Goal: Task Accomplishment & Management: Manage account settings

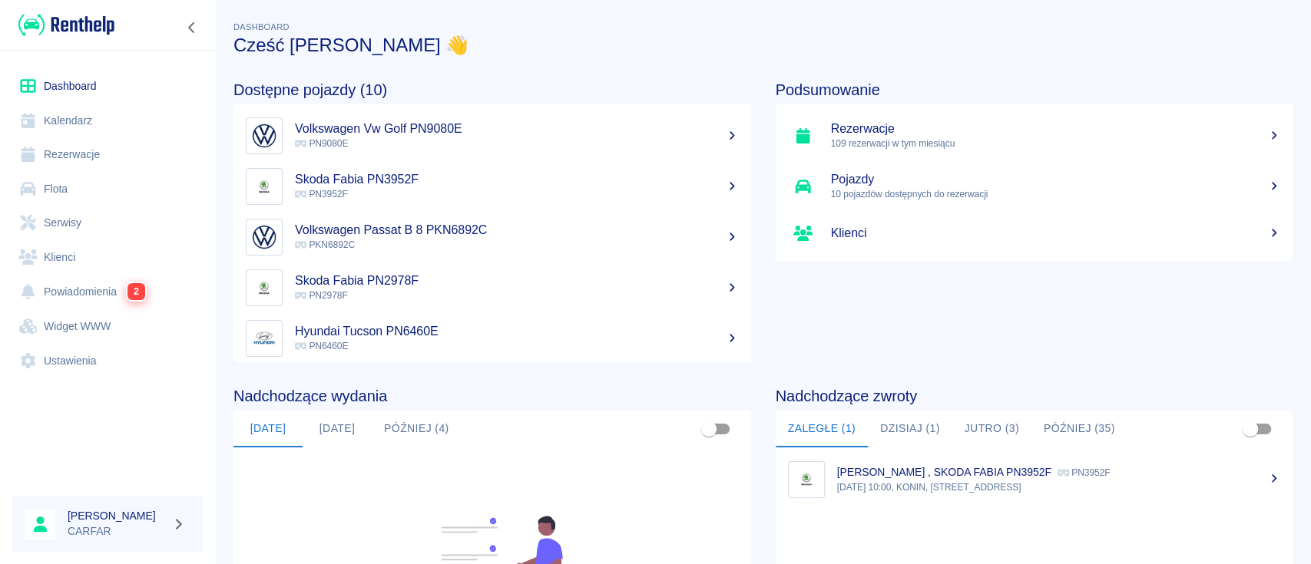
click at [908, 435] on button "Dzisiaj (1)" at bounding box center [910, 429] width 84 height 37
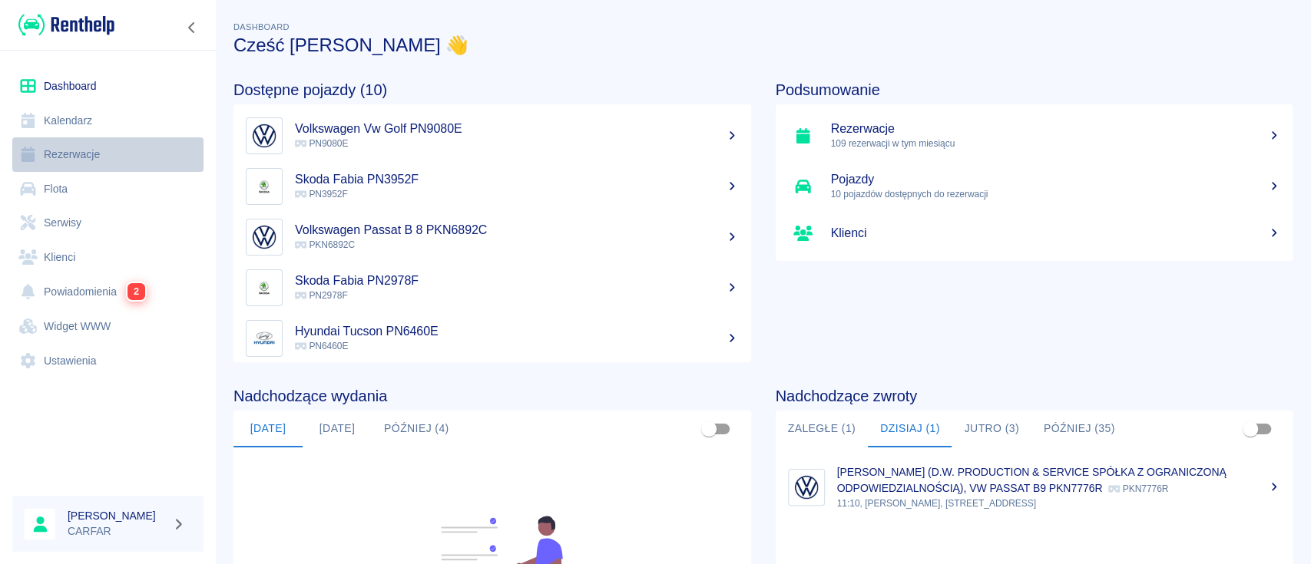
click at [95, 156] on link "Rezerwacje" at bounding box center [107, 154] width 191 height 35
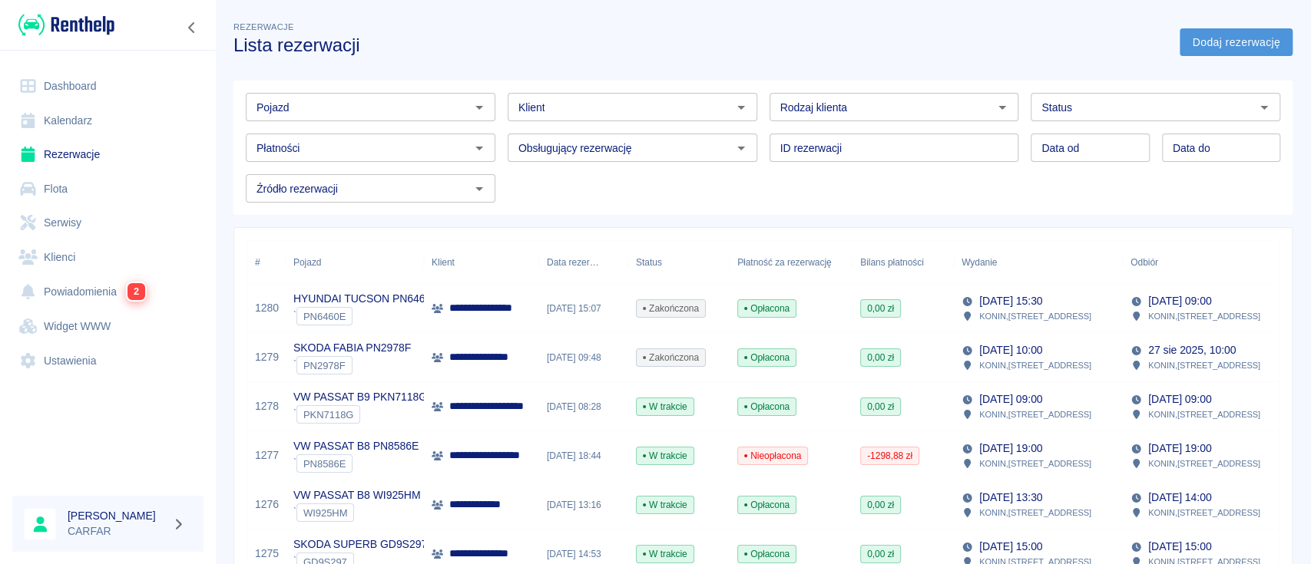
click at [1214, 35] on link "Dodaj rezerwację" at bounding box center [1235, 42] width 113 height 28
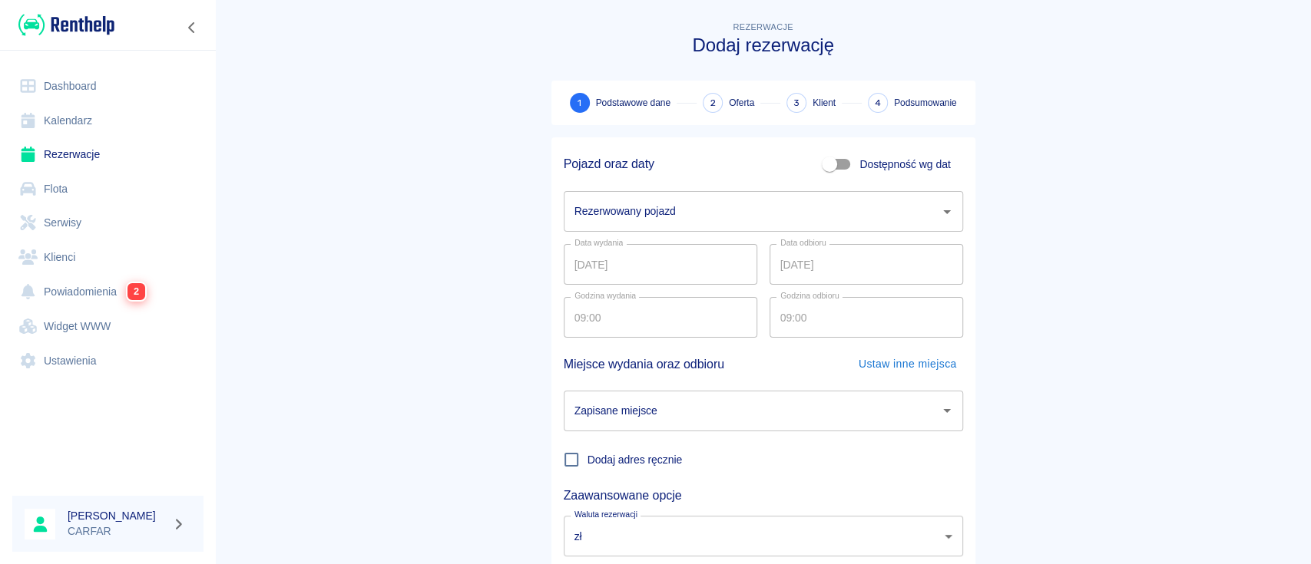
click at [742, 203] on input "Rezerwowany pojazd" at bounding box center [751, 211] width 362 height 27
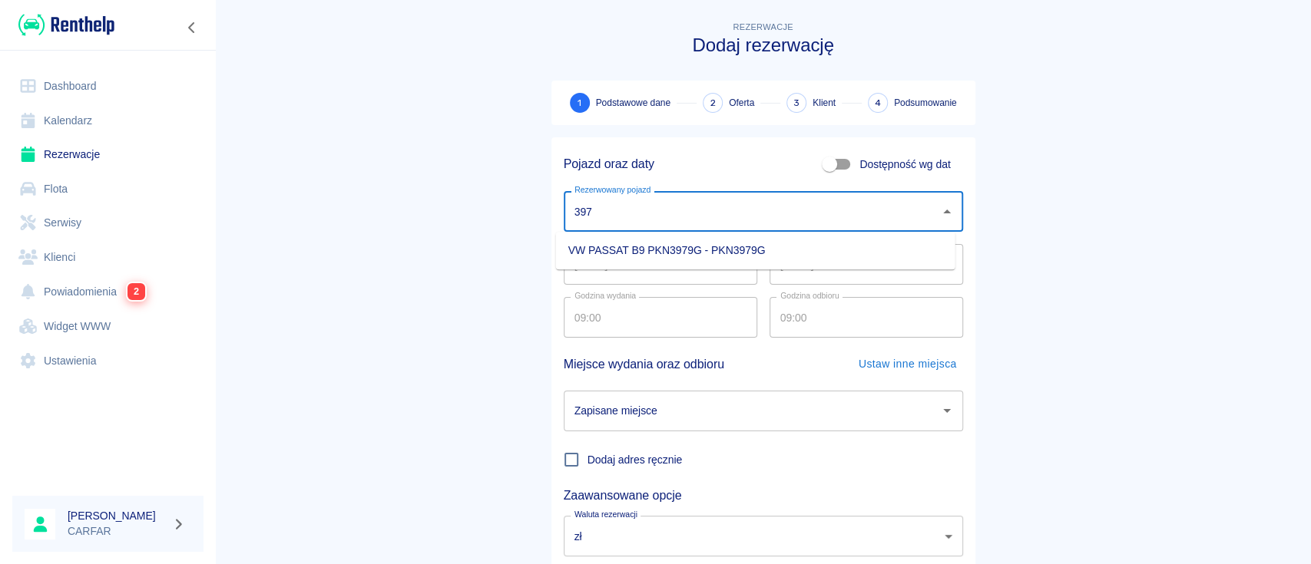
click at [762, 266] on ul "VW PASSAT B9 PKN3979G - PKN3979G" at bounding box center [755, 251] width 399 height 38
click at [764, 250] on li "VW PASSAT B9 PKN3979G - PKN3979G" at bounding box center [755, 250] width 399 height 25
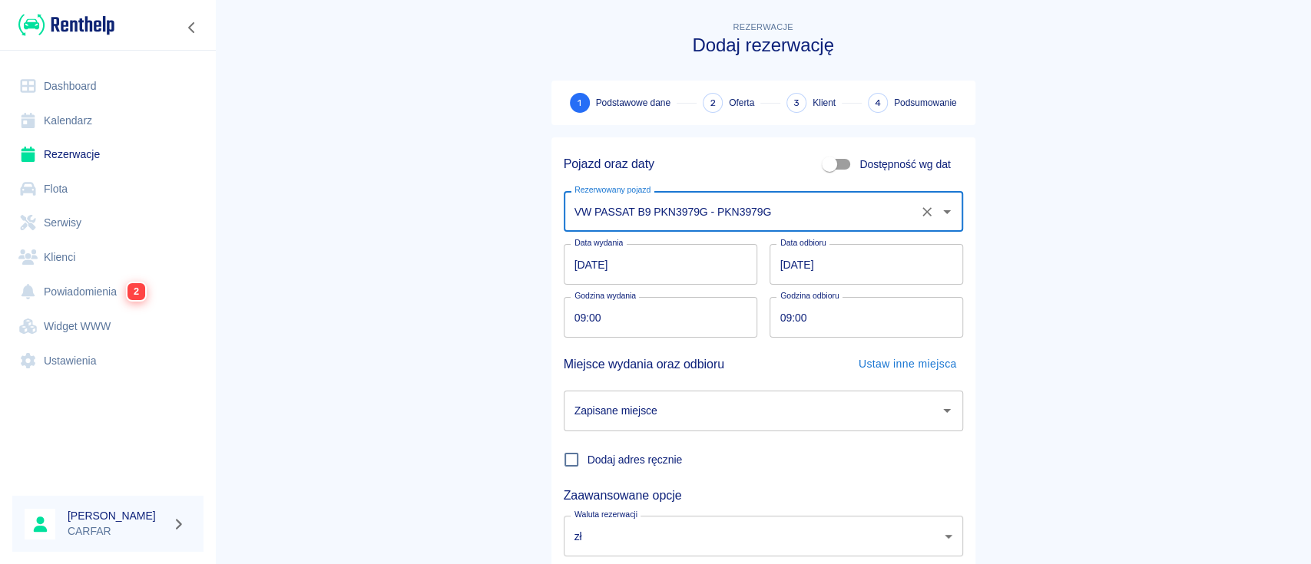
type input "VW PASSAT B9 PKN3979G - PKN3979G"
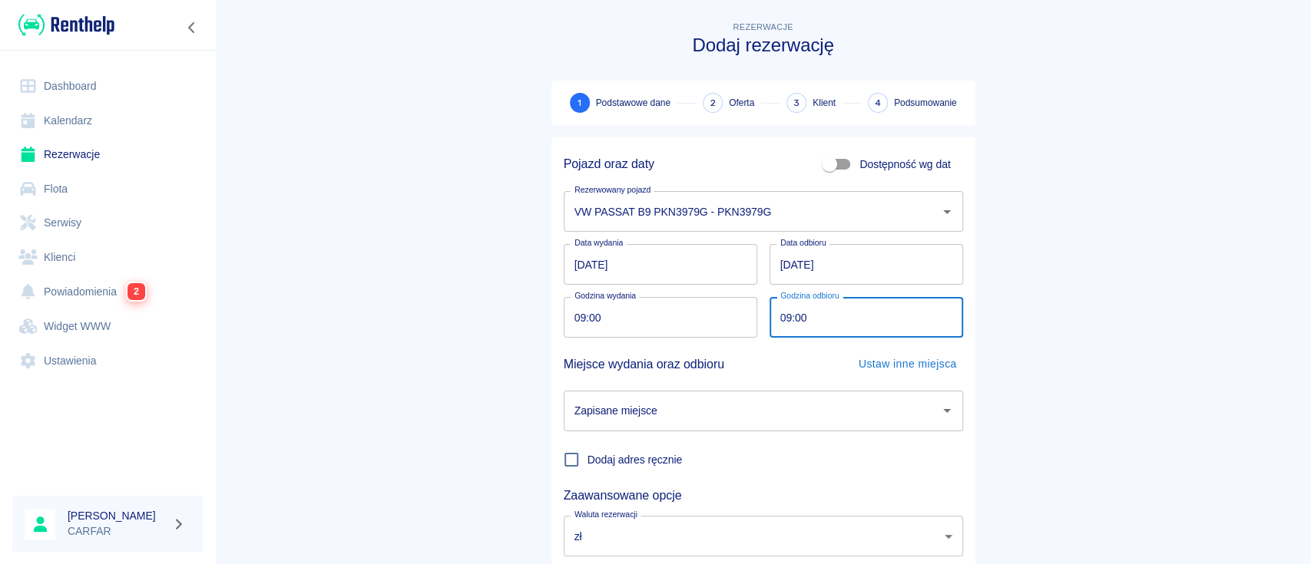
click at [785, 329] on input "09:00" at bounding box center [860, 317] width 183 height 41
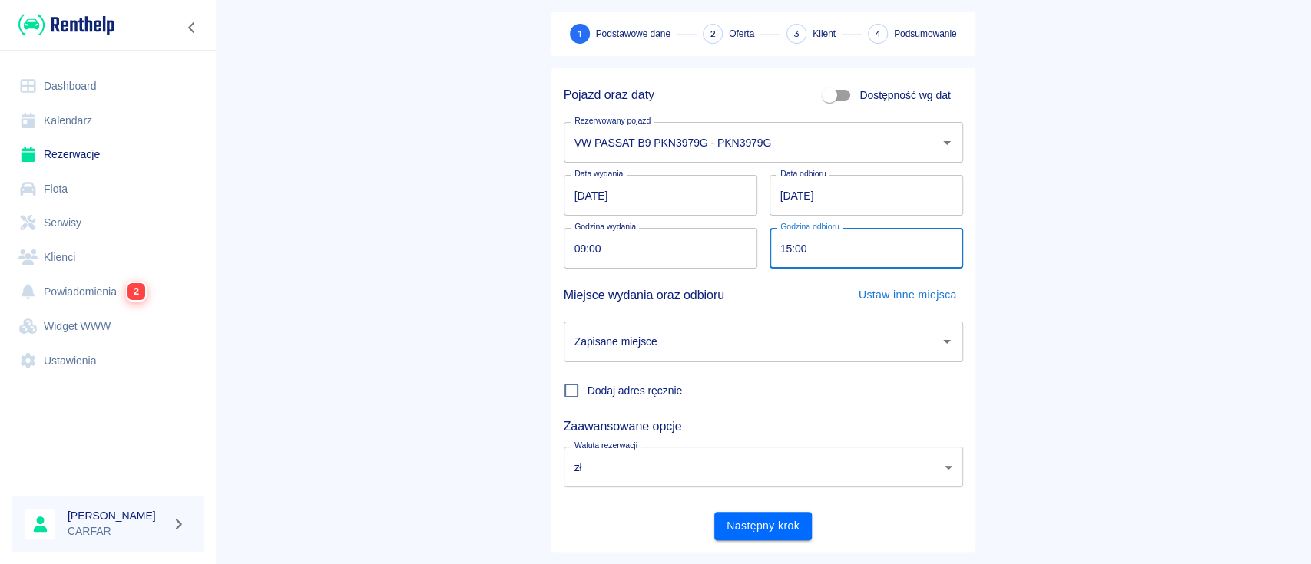
scroll to position [101, 0]
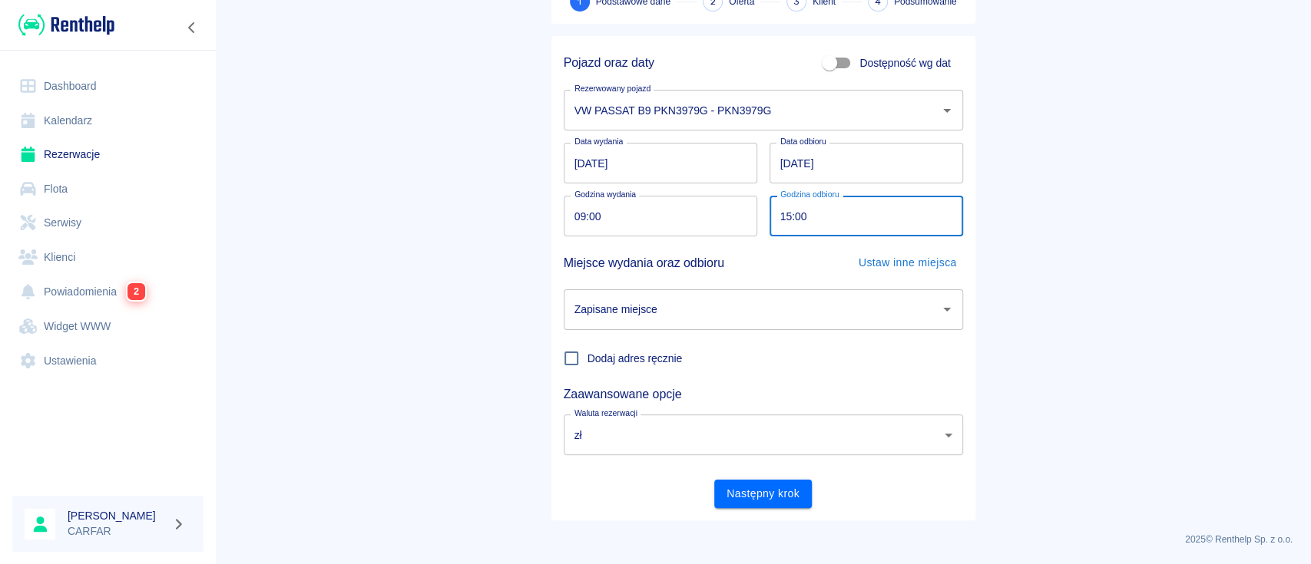
type input "15:00"
click at [756, 283] on div "Zapisane miejsce Zapisane miejsce" at bounding box center [757, 303] width 412 height 53
click at [757, 314] on input "Zapisane miejsce" at bounding box center [751, 309] width 362 height 27
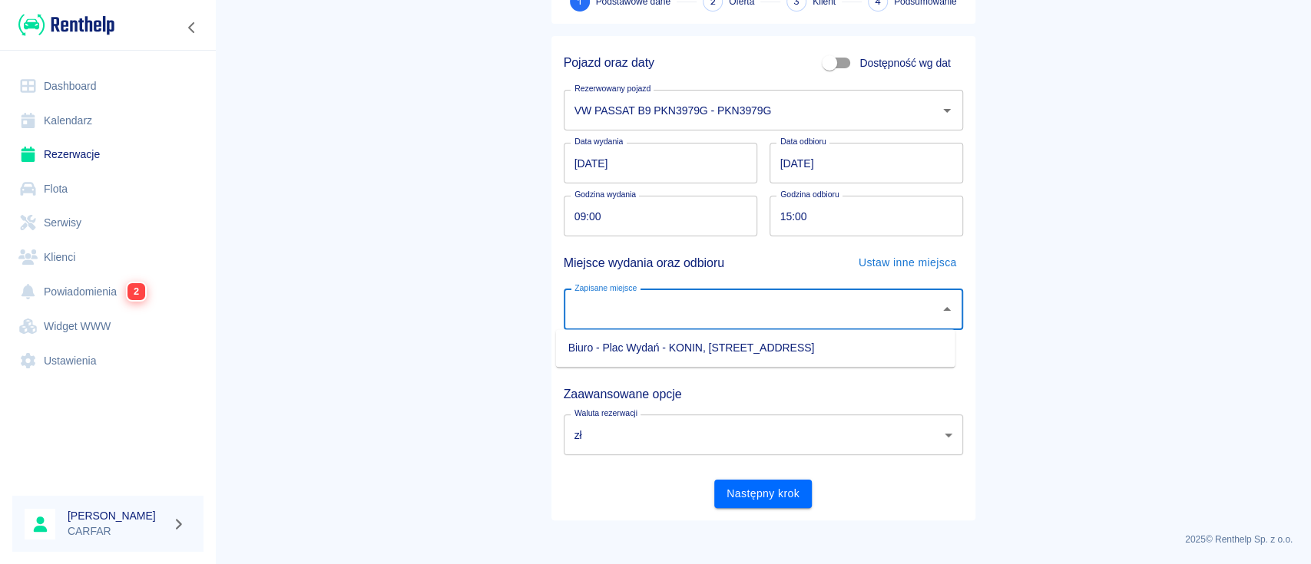
click at [725, 362] on ul "Biuro - Plac Wydań - KONIN, [STREET_ADDRESS]" at bounding box center [755, 348] width 399 height 38
click at [728, 350] on li "Biuro - Plac Wydań - KONIN, [STREET_ADDRESS]" at bounding box center [755, 348] width 399 height 25
type input "Biuro - Plac Wydań - KONIN, [STREET_ADDRESS]"
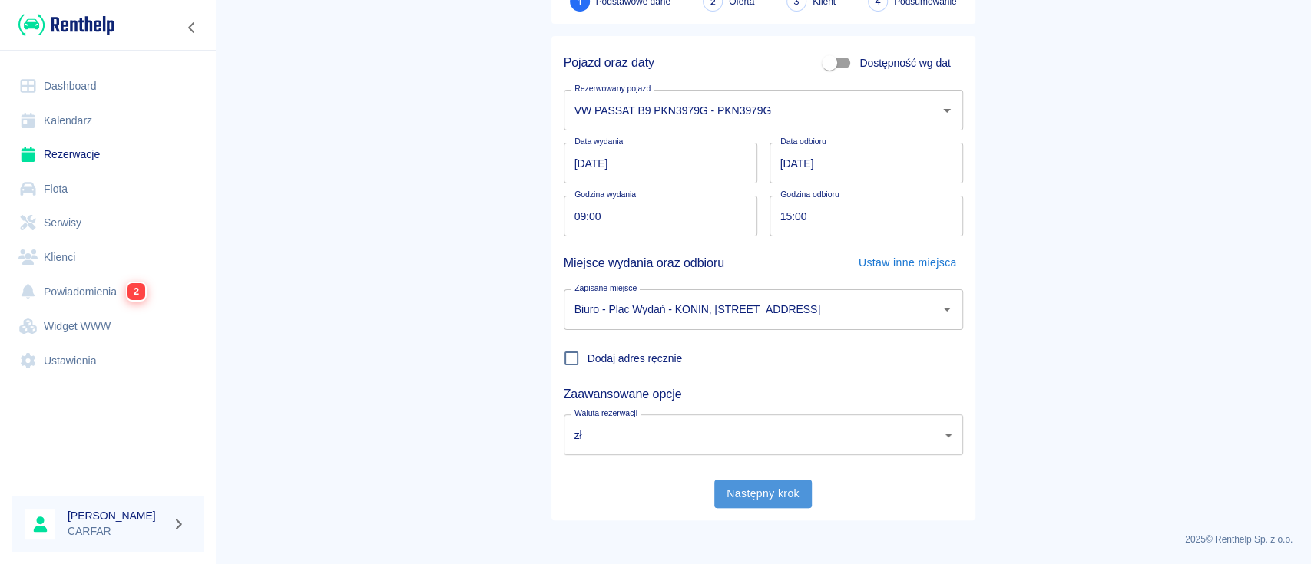
click at [778, 493] on button "Następny krok" at bounding box center [763, 494] width 98 height 28
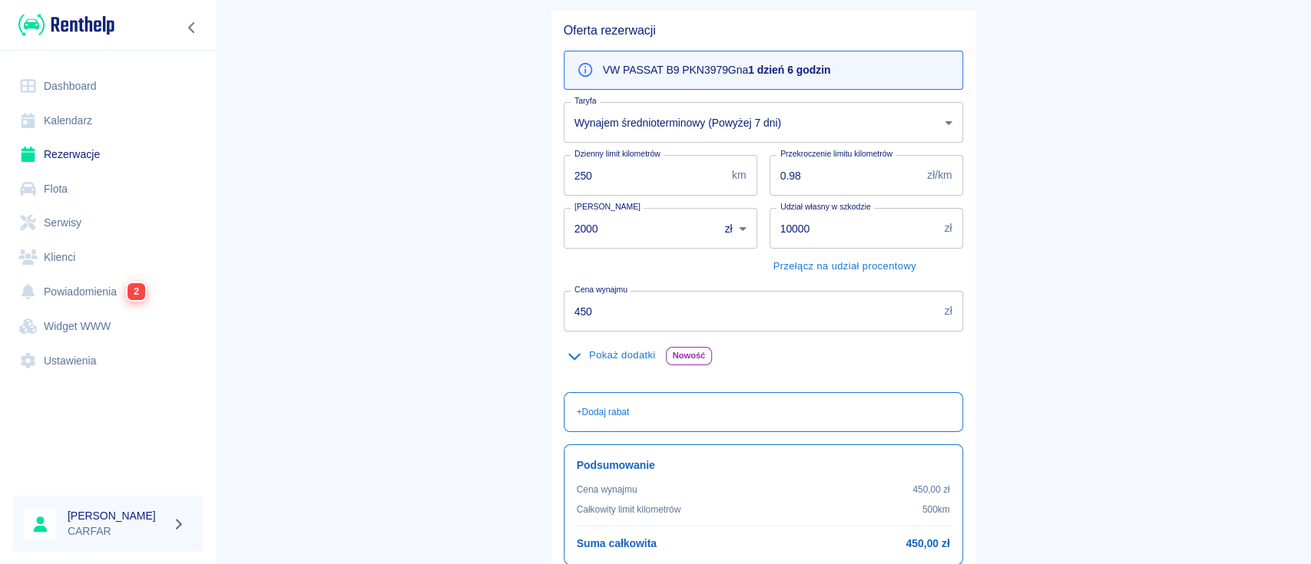
scroll to position [0, 0]
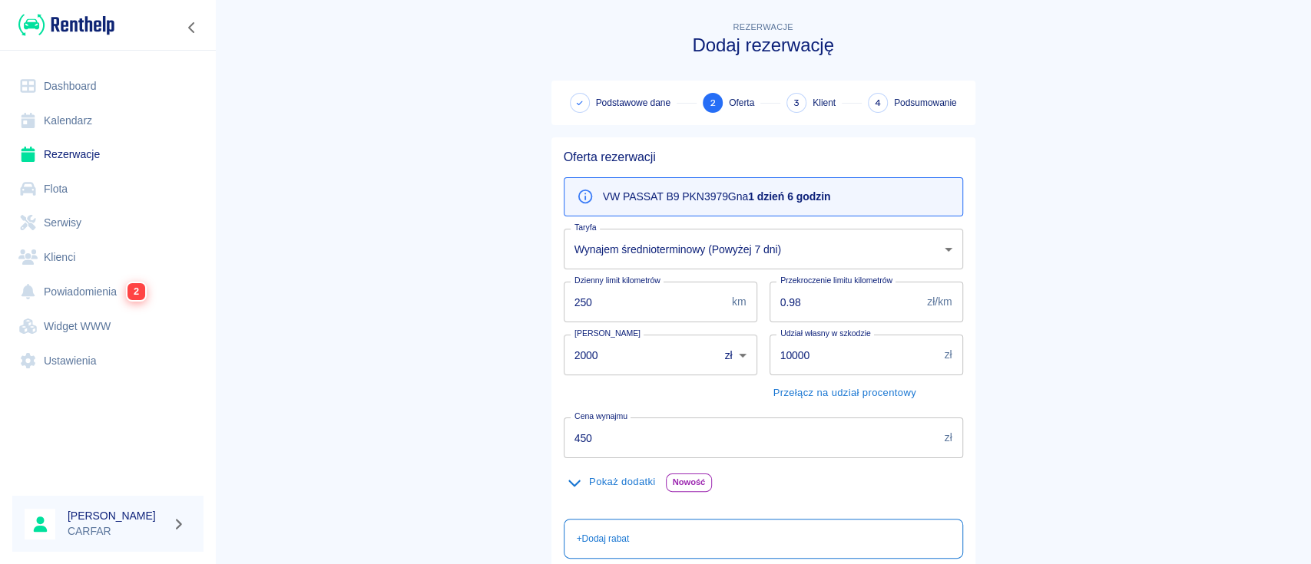
click at [680, 203] on p "VW PASSAT B9 PKN3979G na 1 dzień 6 godzin" at bounding box center [717, 197] width 228 height 16
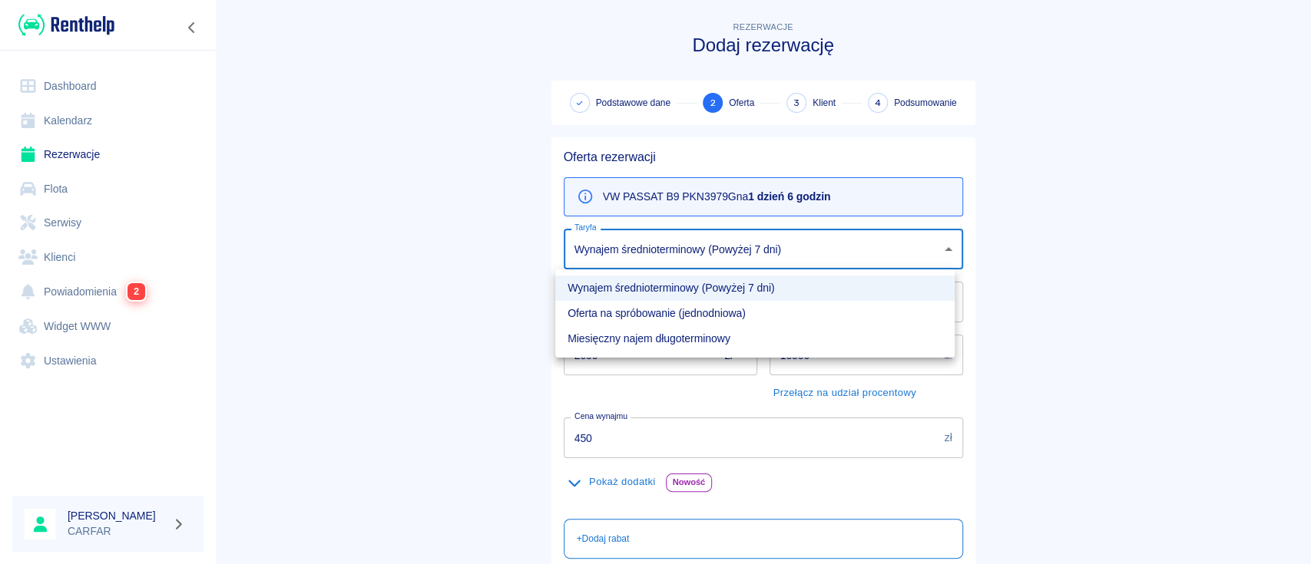
click at [697, 261] on body "Używamy plików Cookies, by zapewnić Ci najlepsze możliwe doświadczenie. Aby dow…" at bounding box center [655, 282] width 1311 height 564
click at [660, 311] on li "Oferta na spróbowanie (jednodniowa)" at bounding box center [754, 313] width 399 height 25
type input "54836215-52d0-4165-bfd6-9dee68de227c"
type input "500"
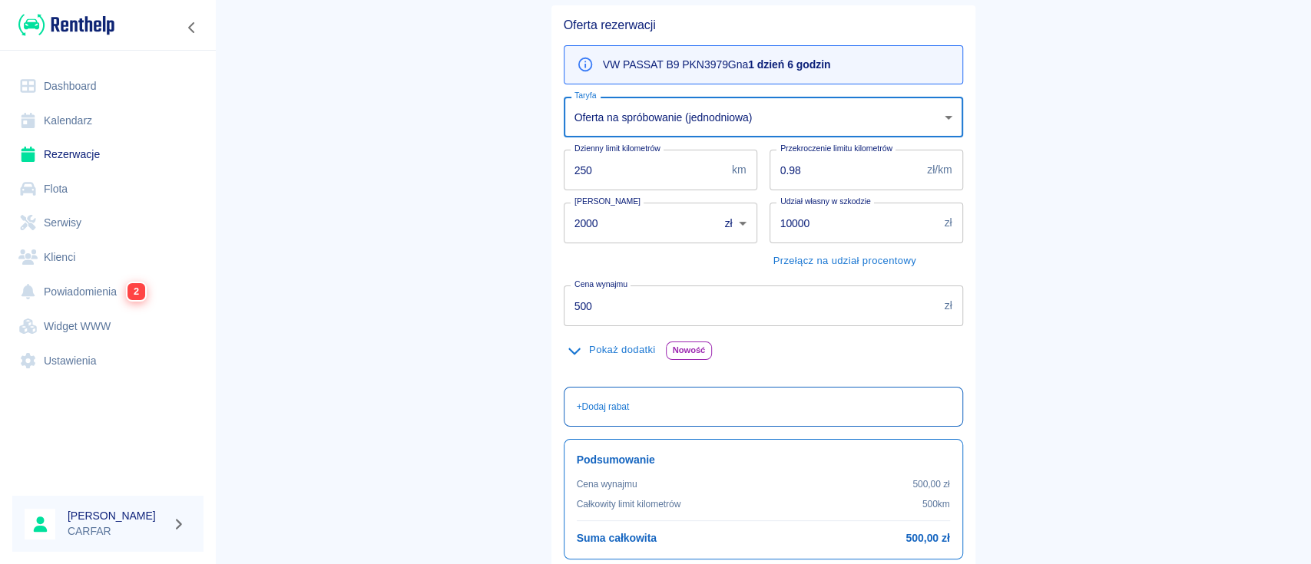
scroll to position [204, 0]
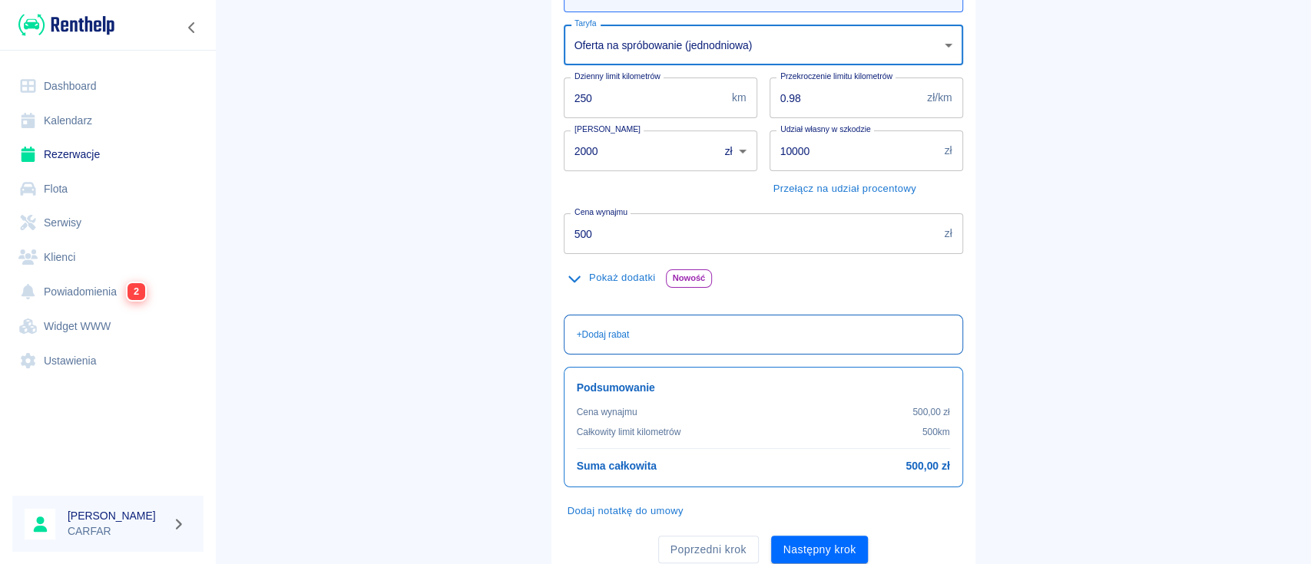
click at [598, 328] on p "+ Dodaj rabat" at bounding box center [603, 335] width 53 height 14
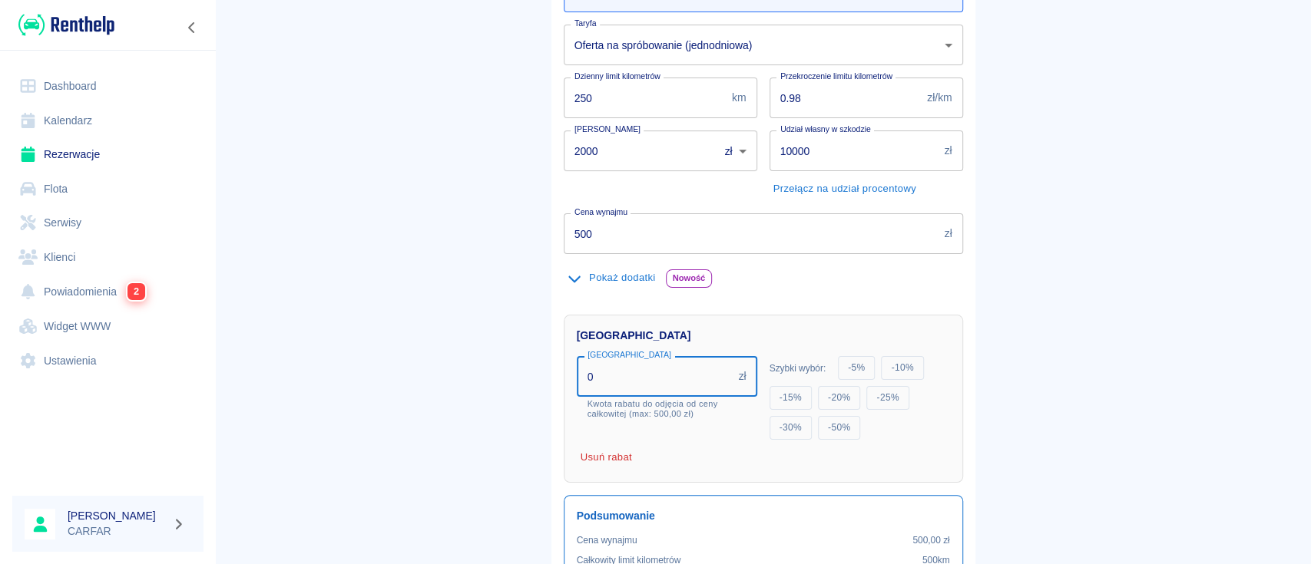
drag, startPoint x: 628, startPoint y: 382, endPoint x: 510, endPoint y: 384, distance: 118.3
click at [533, 397] on div "Rezerwacje Dodaj rezerwację Podstawowe dane 2 Oferta 3 Klient 4 Podsumowanie Of…" at bounding box center [763, 253] width 461 height 902
type input "200"
click at [494, 353] on main "Rezerwacje Dodaj rezerwację Podstawowe dane 2 Oferta 3 Klient 4 Podsumowanie Of…" at bounding box center [763, 269] width 1096 height 910
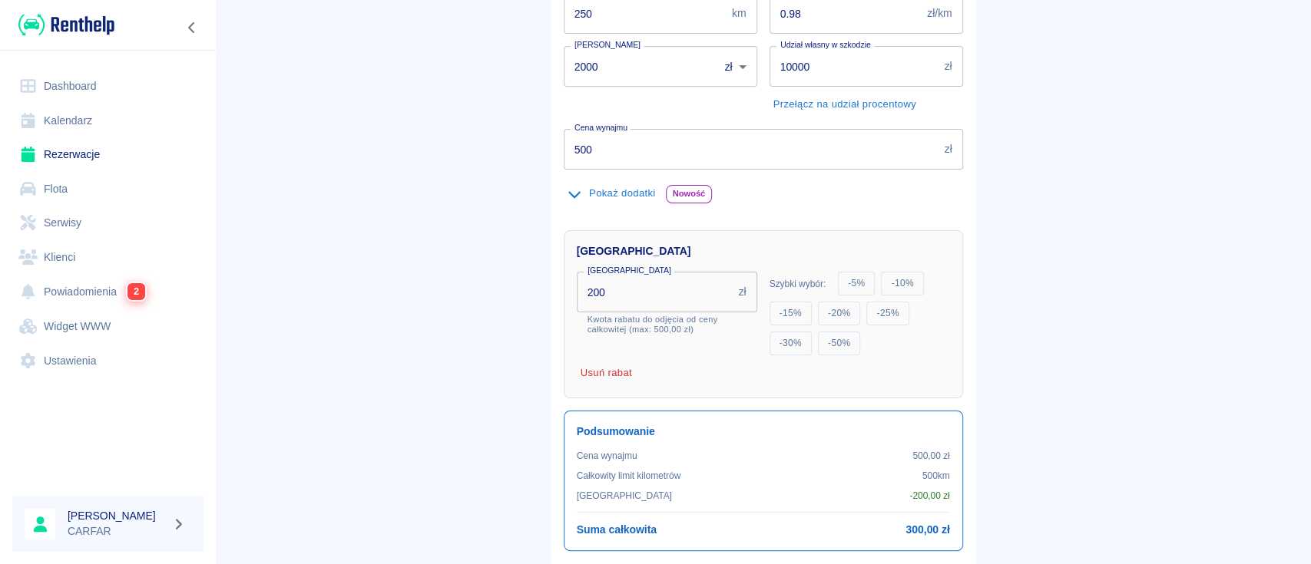
scroll to position [407, 0]
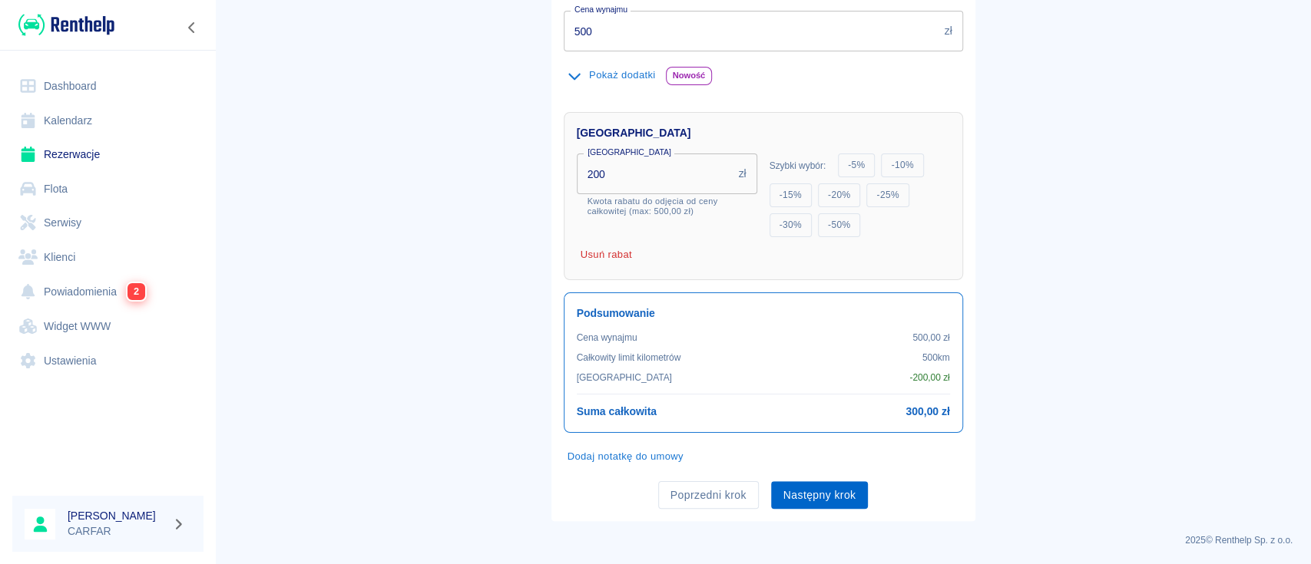
click at [814, 488] on button "Następny krok" at bounding box center [820, 495] width 98 height 28
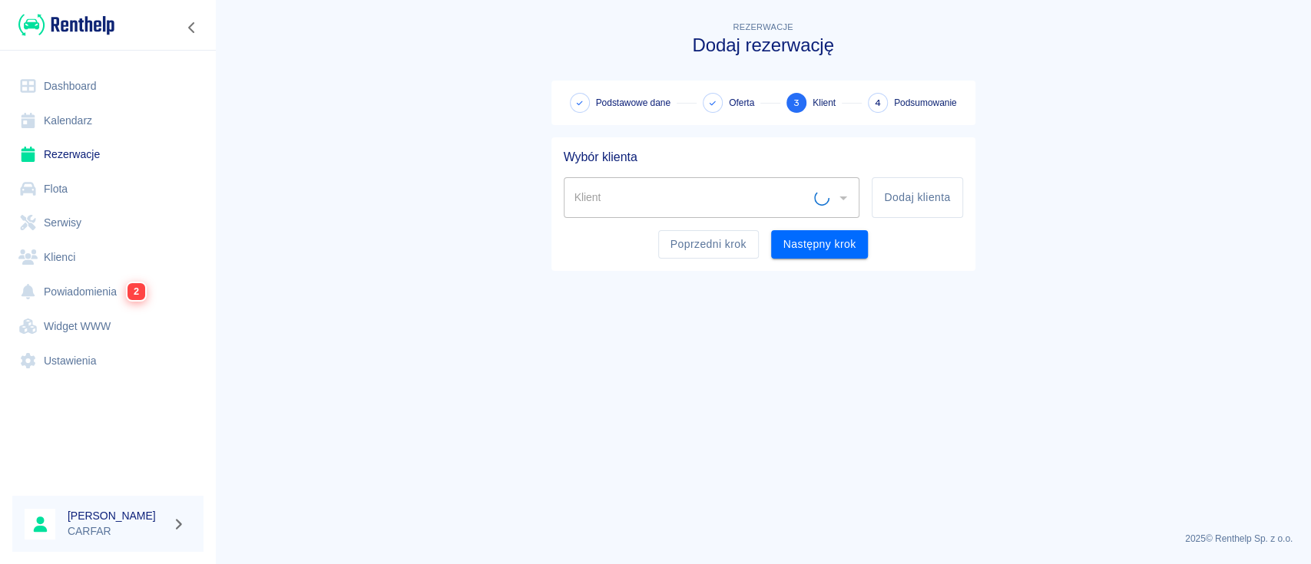
scroll to position [0, 0]
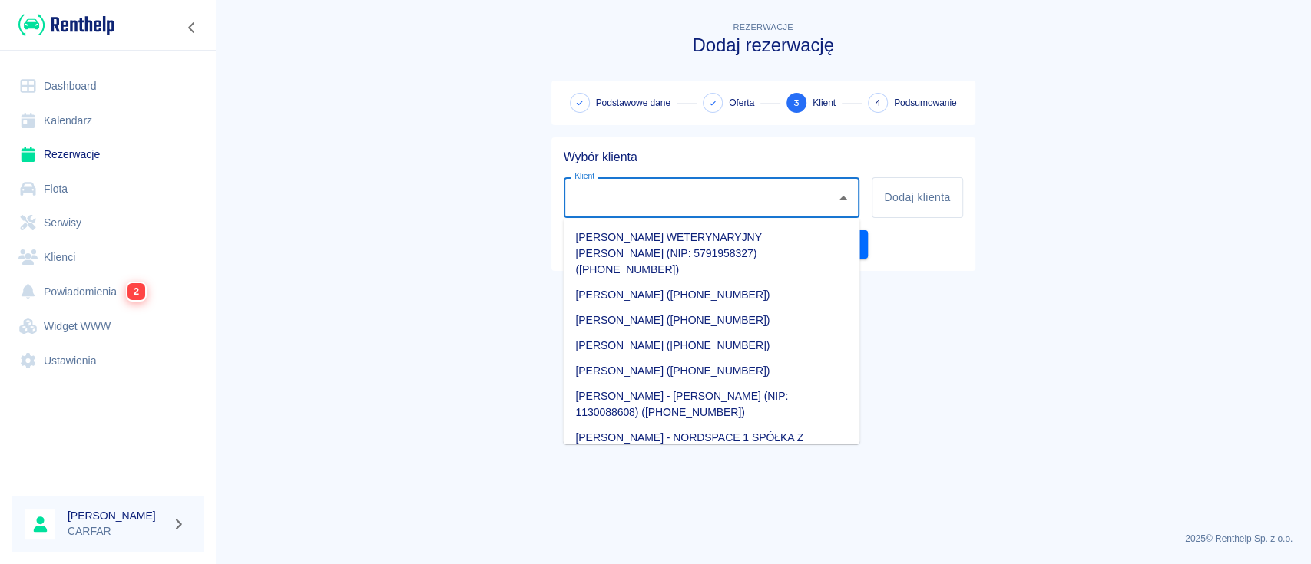
click at [724, 197] on input "Klient" at bounding box center [700, 197] width 260 height 27
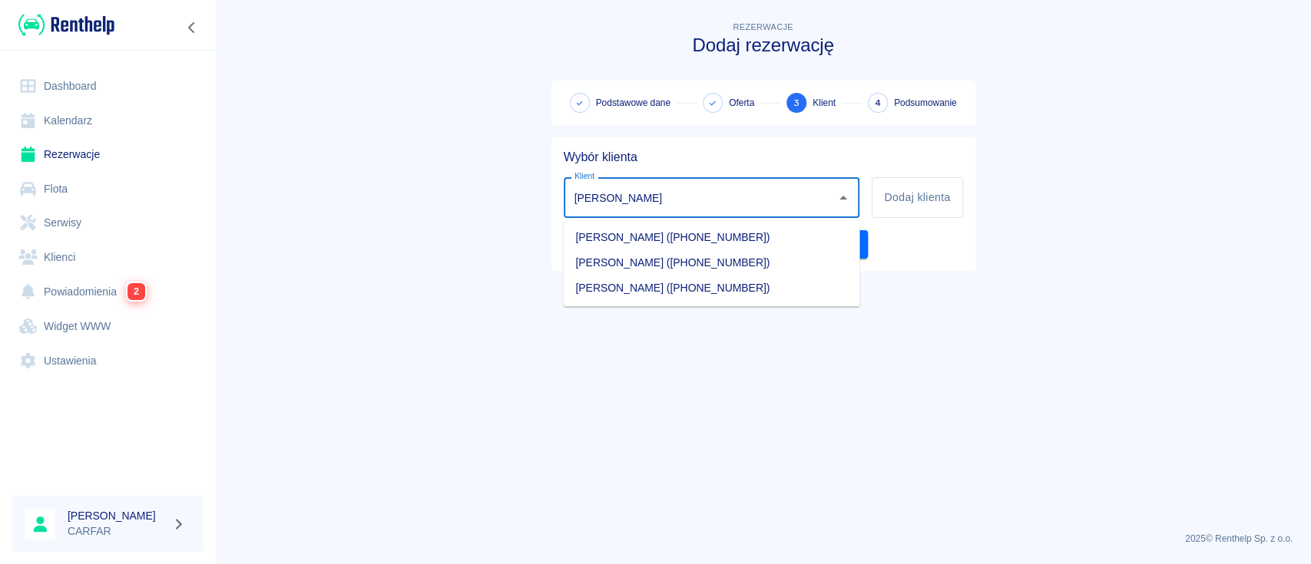
click at [714, 290] on li "[PERSON_NAME] ([PHONE_NUMBER])" at bounding box center [711, 287] width 296 height 25
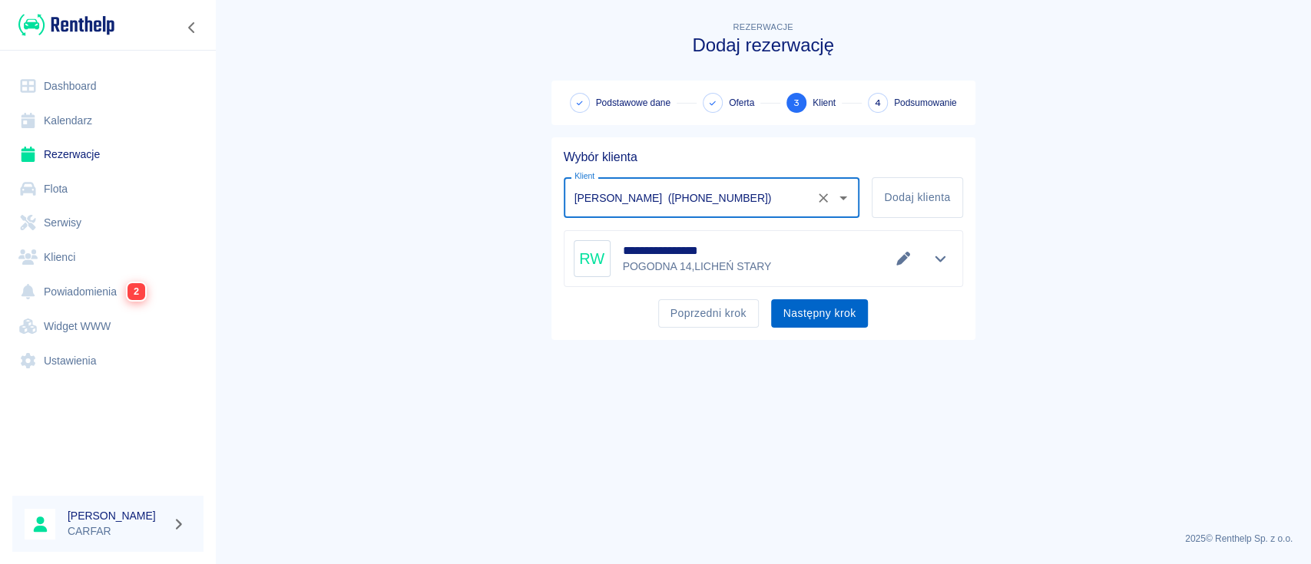
type input "[PERSON_NAME] ([PHONE_NUMBER])"
click at [839, 316] on button "Następny krok" at bounding box center [820, 313] width 98 height 28
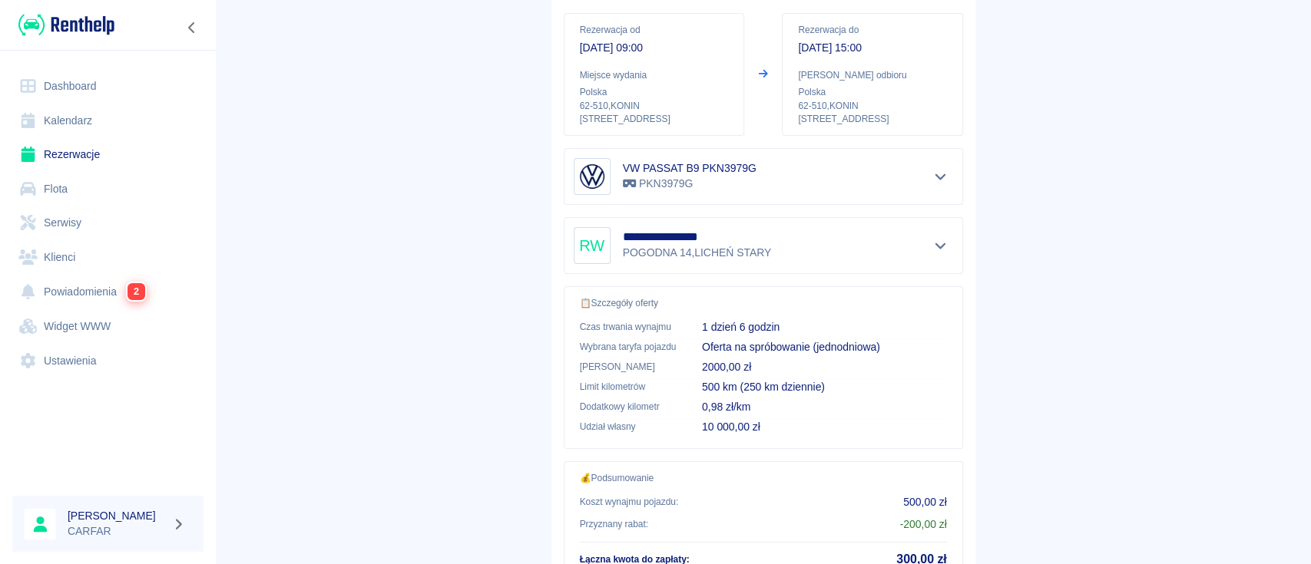
scroll to position [285, 0]
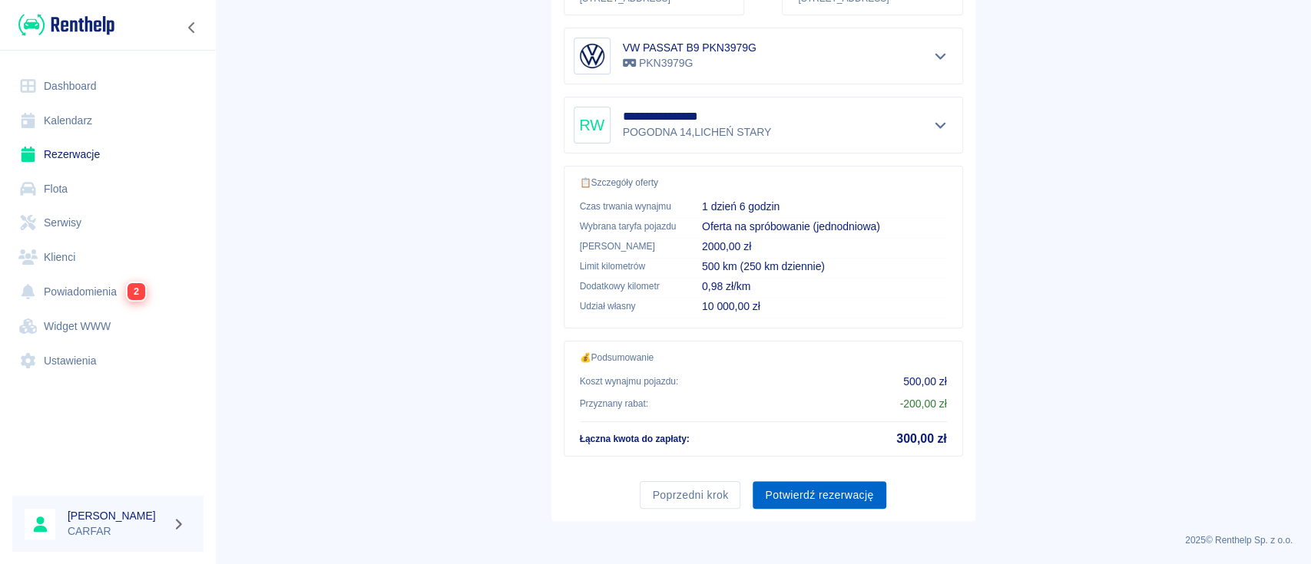
click at [822, 494] on button "Potwierdź rezerwację" at bounding box center [818, 495] width 133 height 28
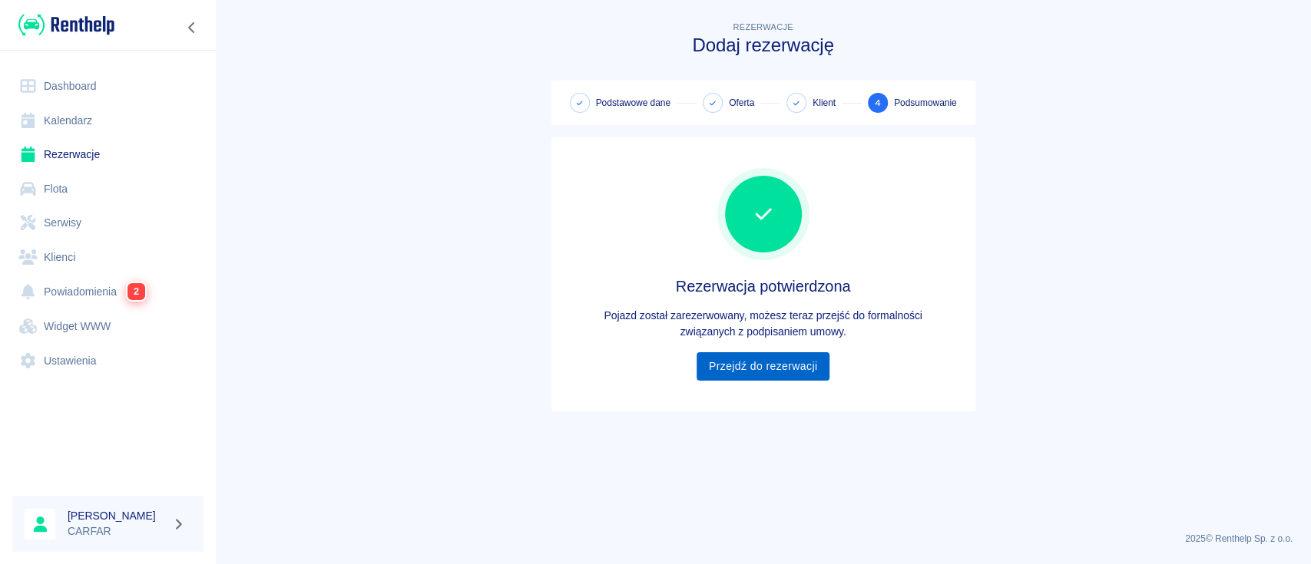
click at [802, 363] on link "Przejdź do rezerwacji" at bounding box center [762, 366] width 133 height 28
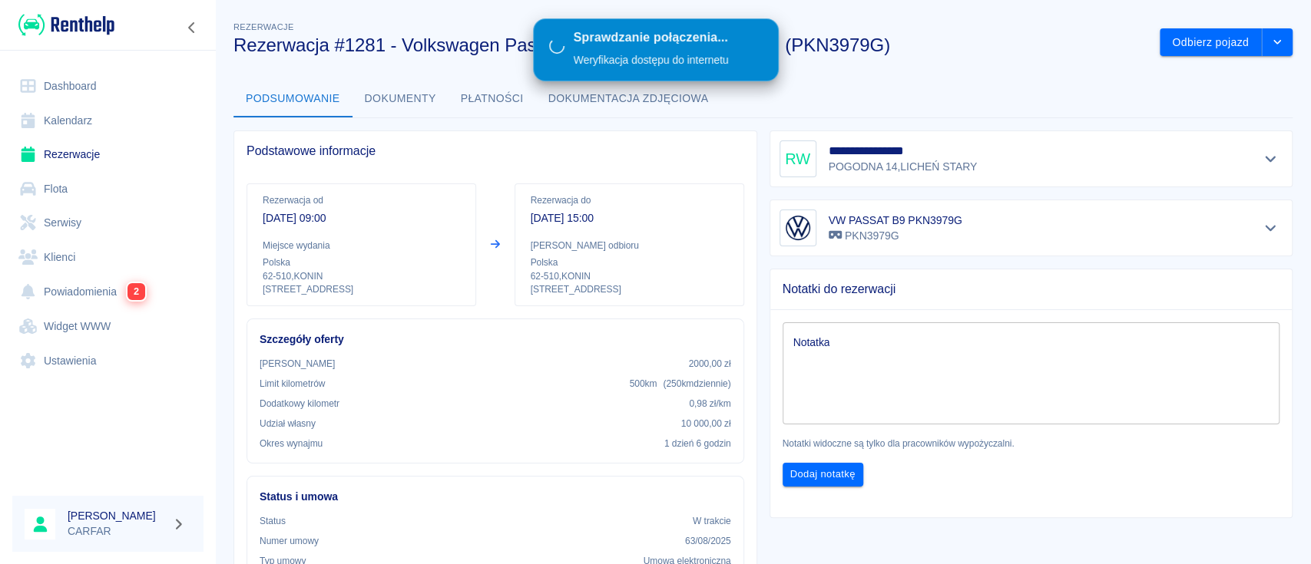
click at [135, 81] on link "Dashboard" at bounding box center [107, 86] width 191 height 35
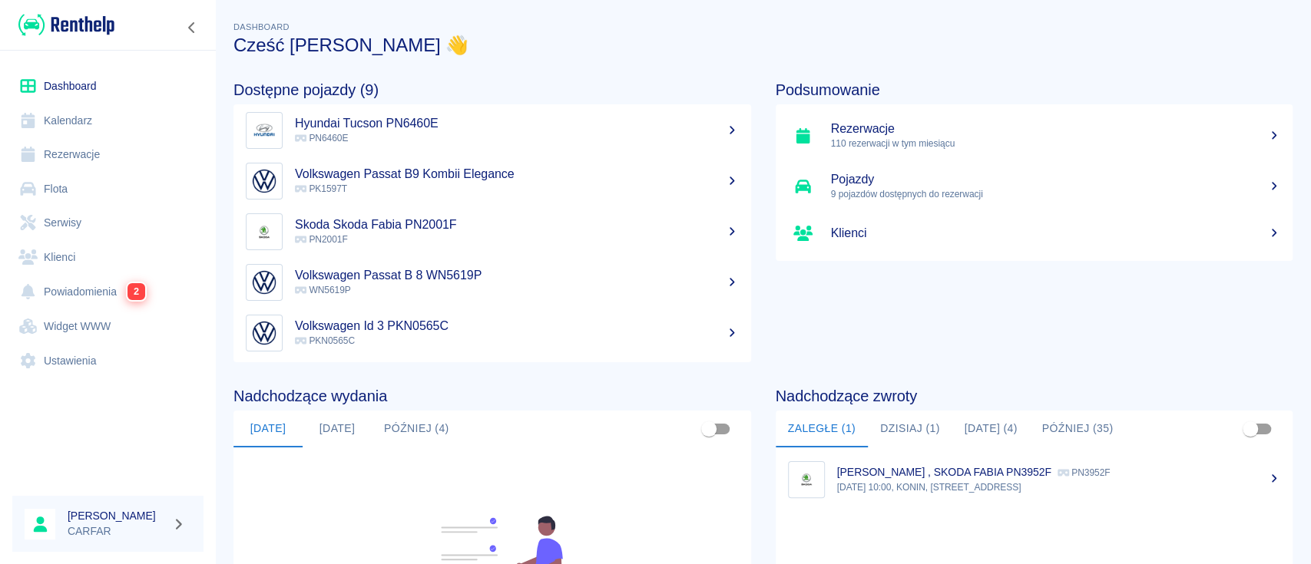
scroll to position [210, 0]
click at [74, 187] on link "Flota" at bounding box center [107, 189] width 191 height 35
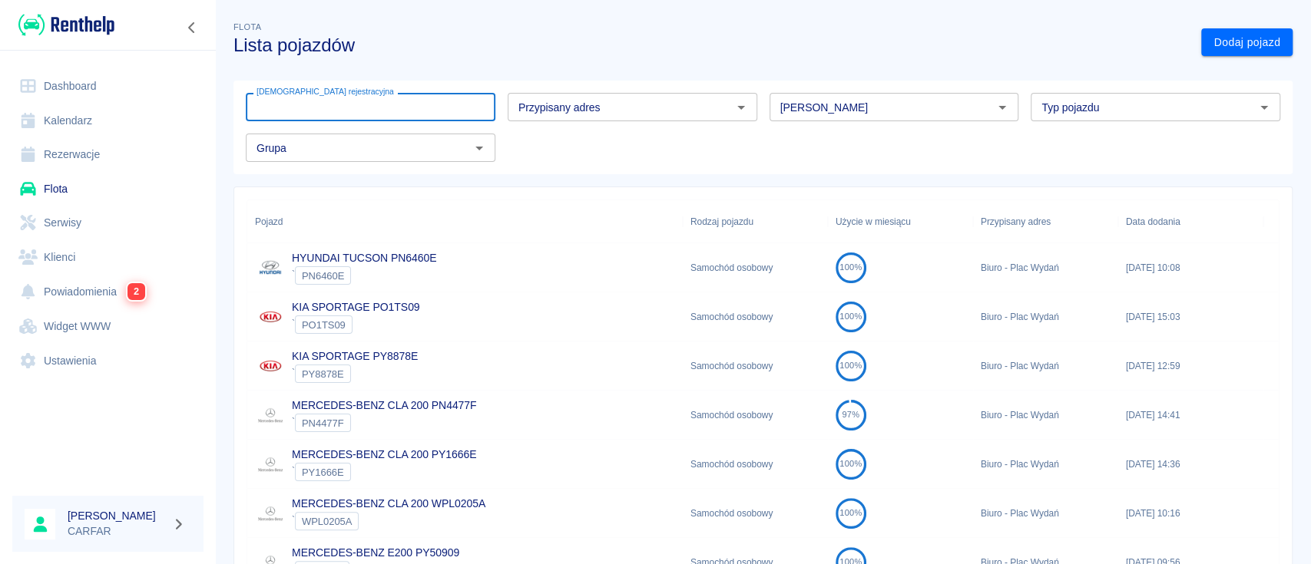
click at [395, 114] on input "[DEMOGRAPHIC_DATA] rejestracyjna" at bounding box center [371, 107] width 250 height 28
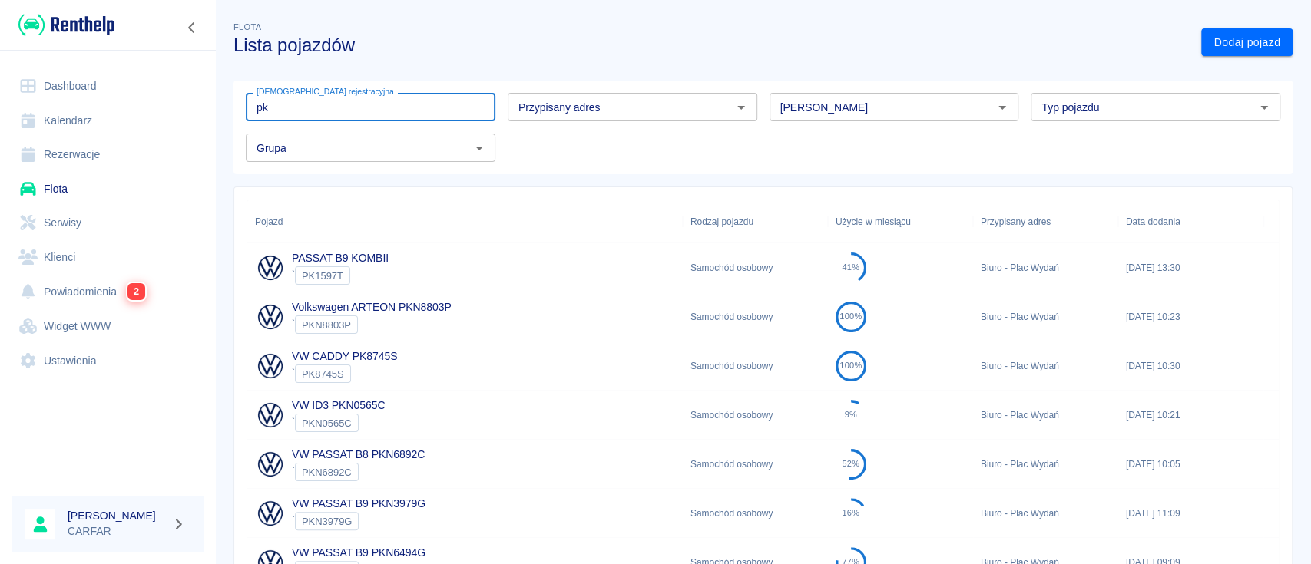
type input "pk"
click at [441, 257] on div "PASSAT B9 KOMBII ` PK1597T" at bounding box center [464, 267] width 435 height 49
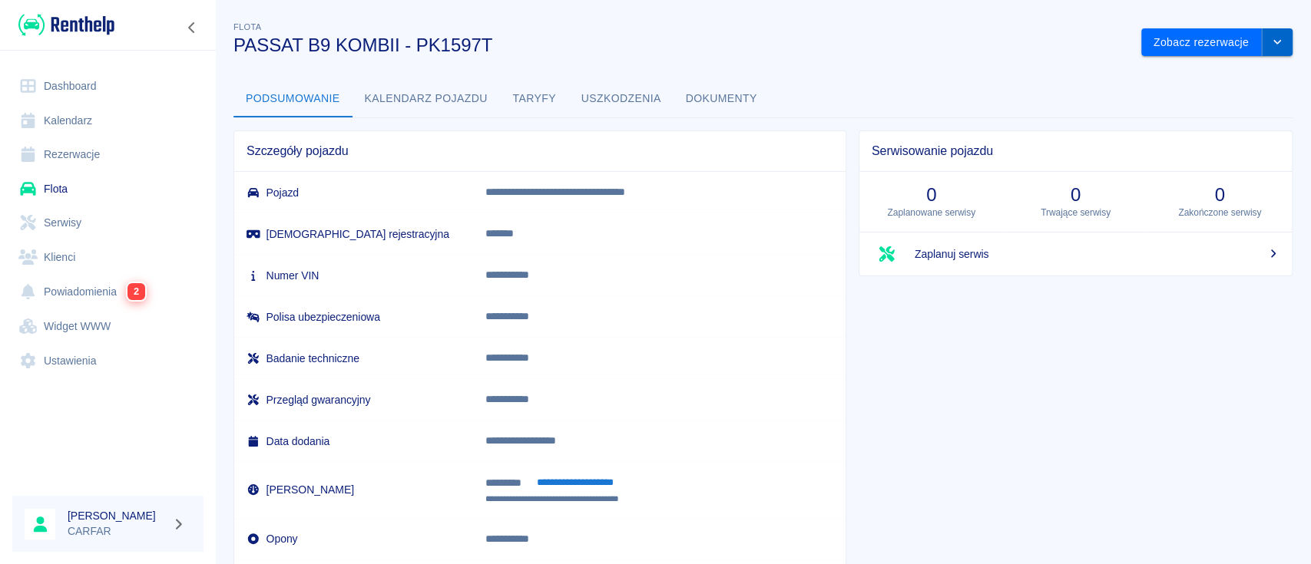
click at [1271, 41] on button "drop-down" at bounding box center [1277, 42] width 31 height 28
click at [1193, 105] on li "Usuń pojazd" at bounding box center [1200, 100] width 143 height 25
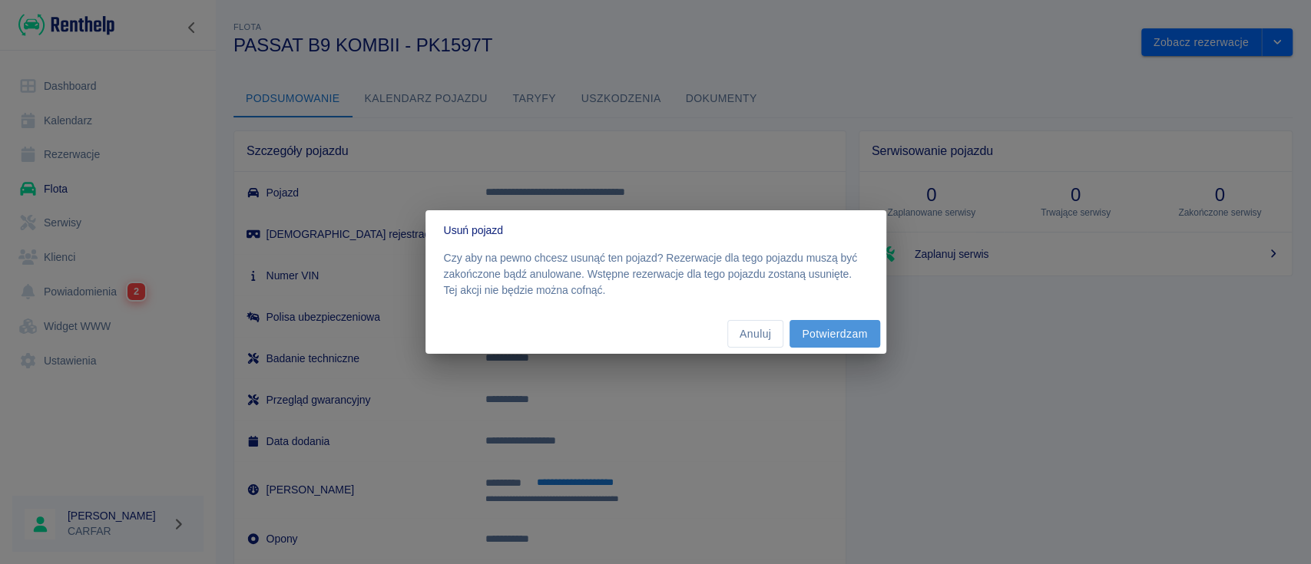
click at [832, 335] on button "Potwierdzam" at bounding box center [834, 334] width 90 height 28
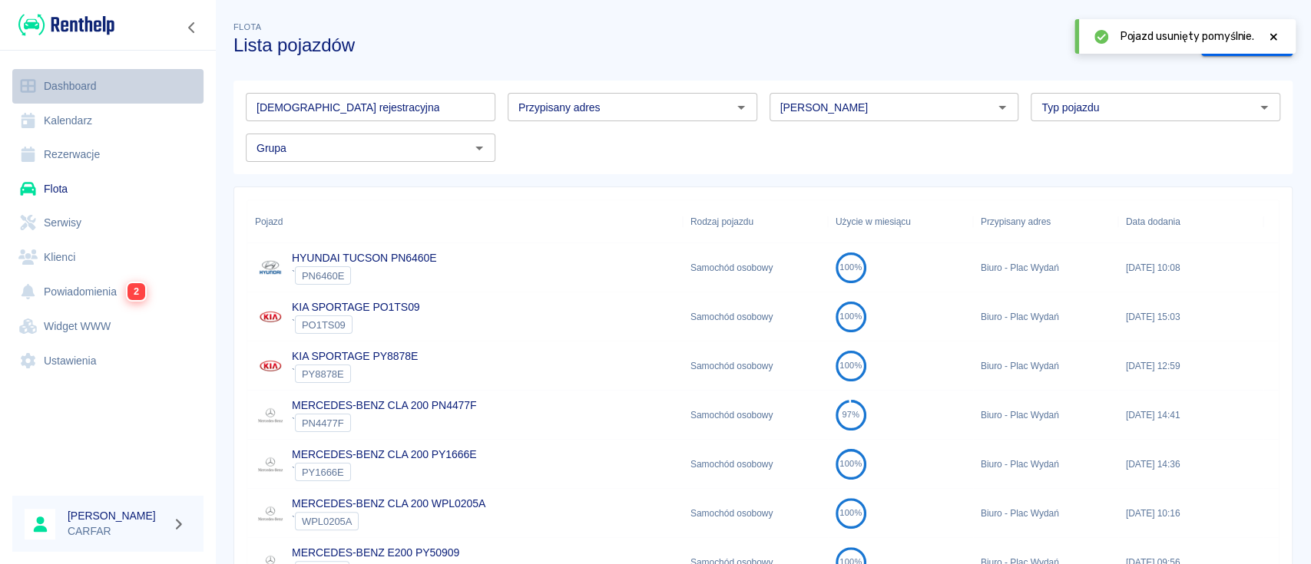
click at [72, 91] on link "Dashboard" at bounding box center [107, 86] width 191 height 35
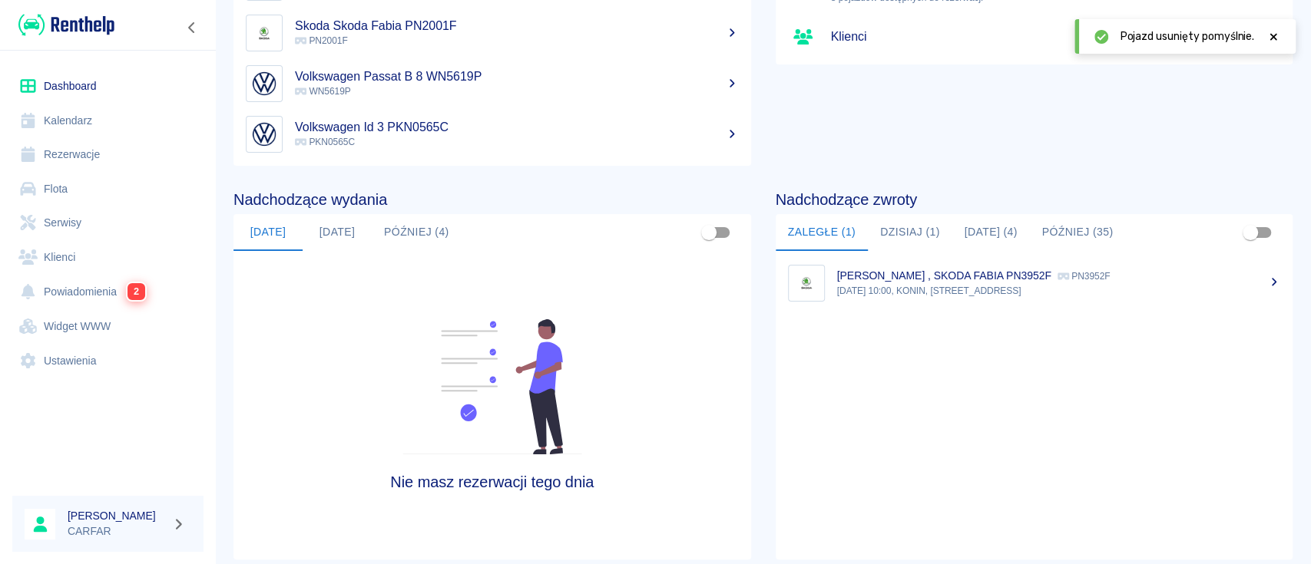
scroll to position [204, 0]
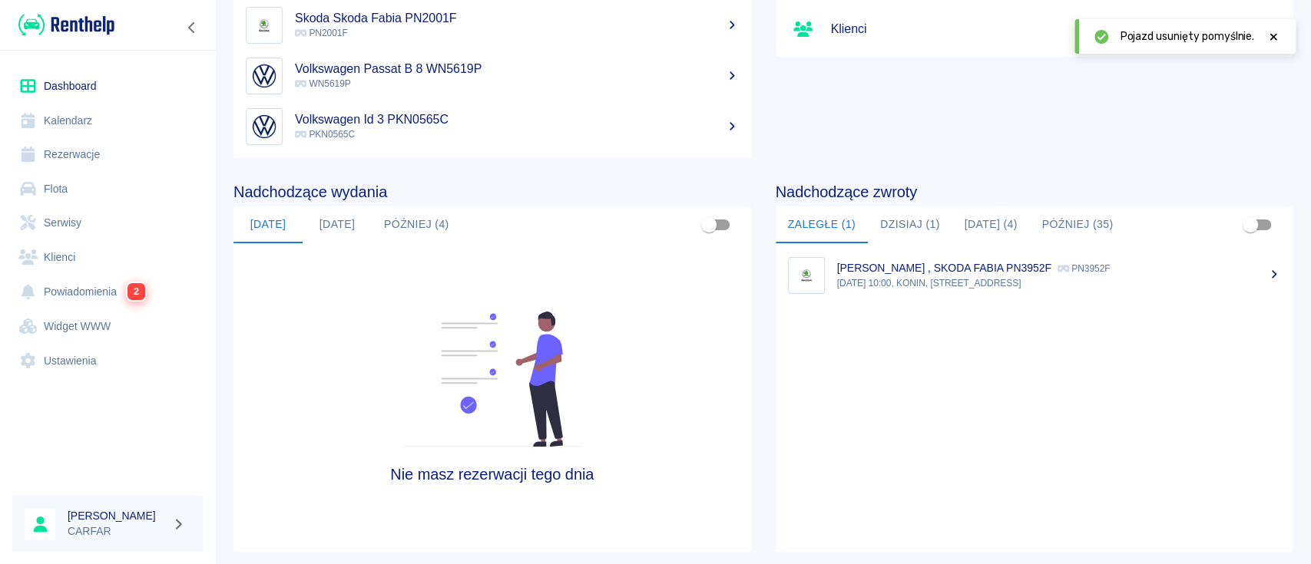
click at [922, 282] on p "[DATE] 10:00, KONIN, [STREET_ADDRESS]" at bounding box center [1059, 283] width 444 height 14
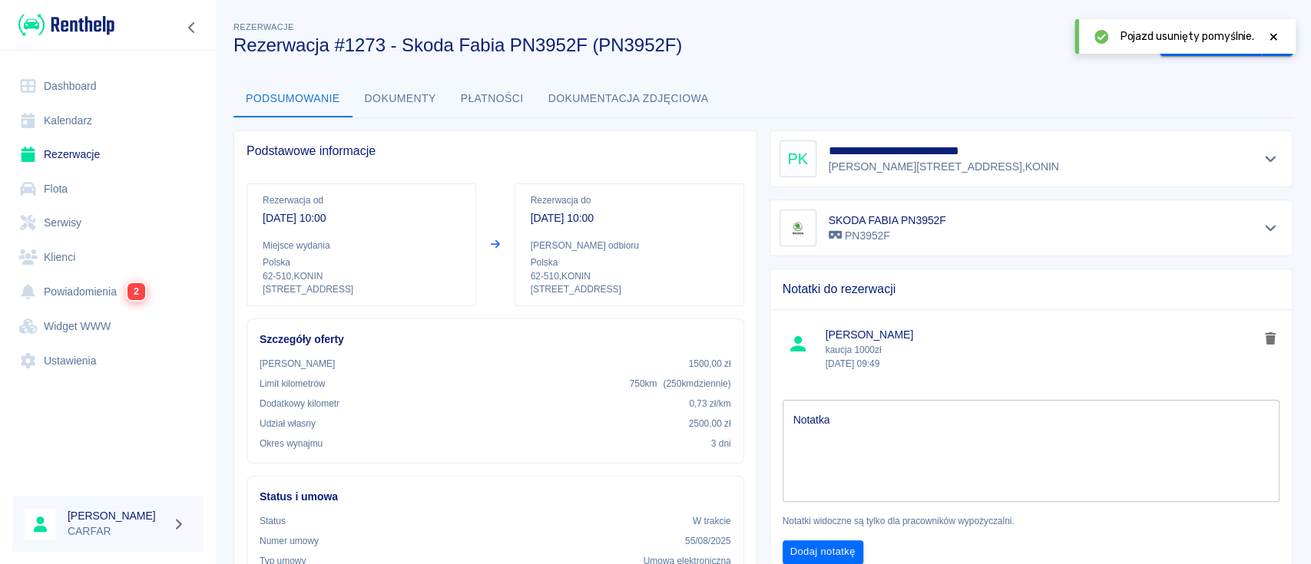
click at [1278, 33] on icon at bounding box center [1273, 36] width 14 height 11
click at [1268, 34] on button "drop-down" at bounding box center [1277, 42] width 31 height 28
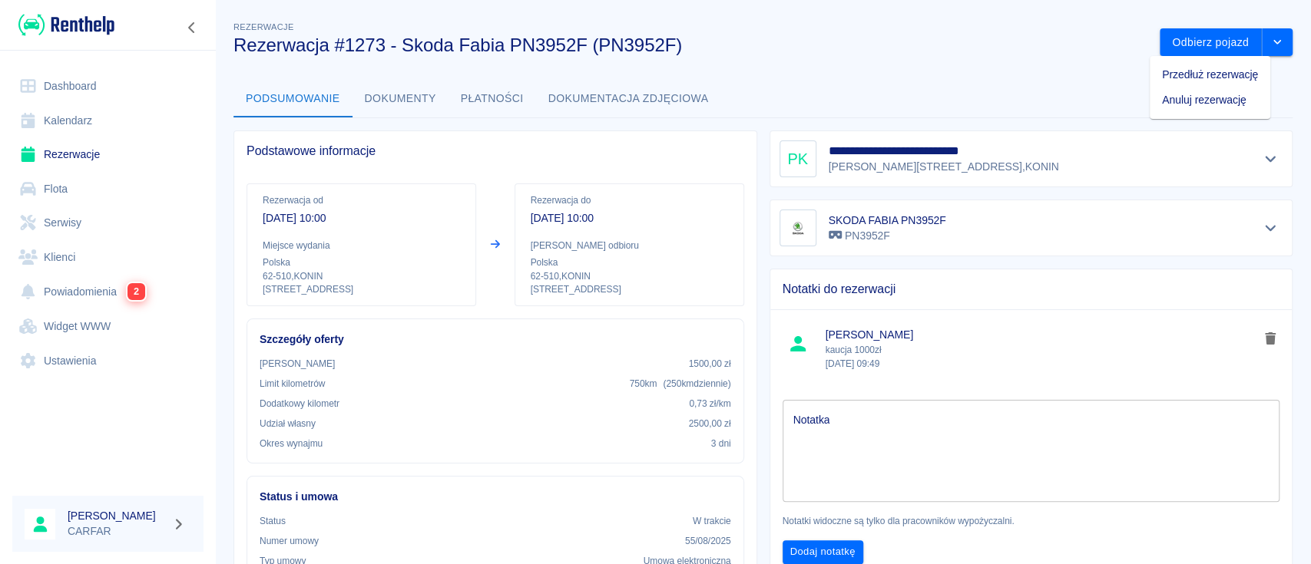
click at [1192, 78] on li "Przedłuż rezerwację" at bounding box center [1209, 74] width 121 height 25
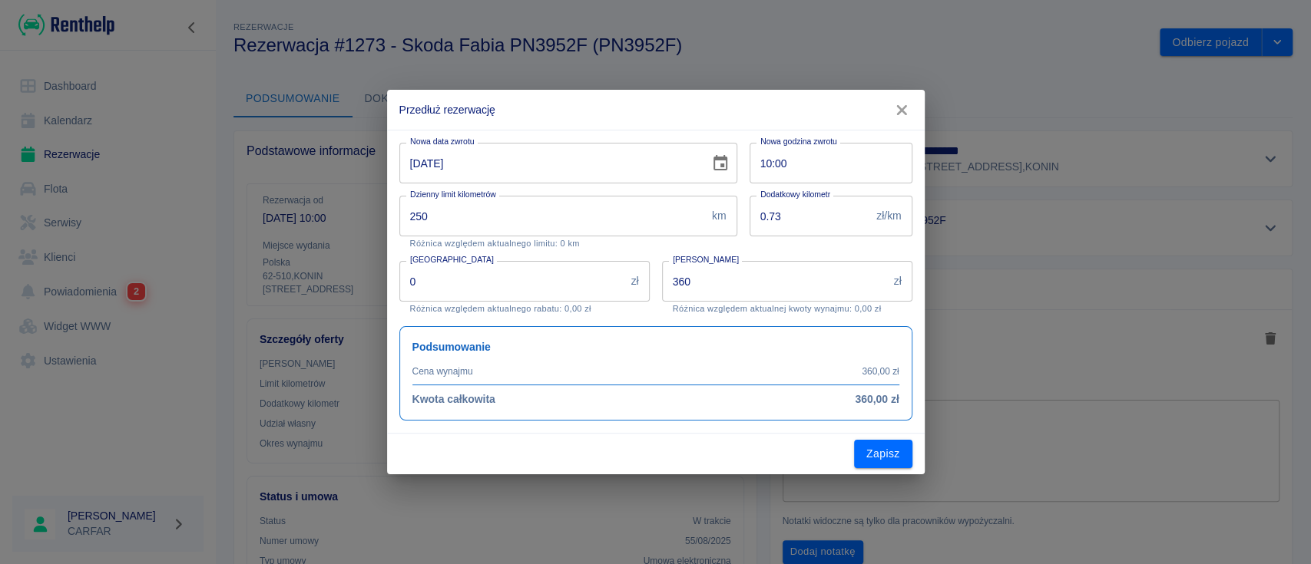
click at [715, 160] on icon "Choose date, selected date is 26 sie 2025" at bounding box center [720, 162] width 14 height 15
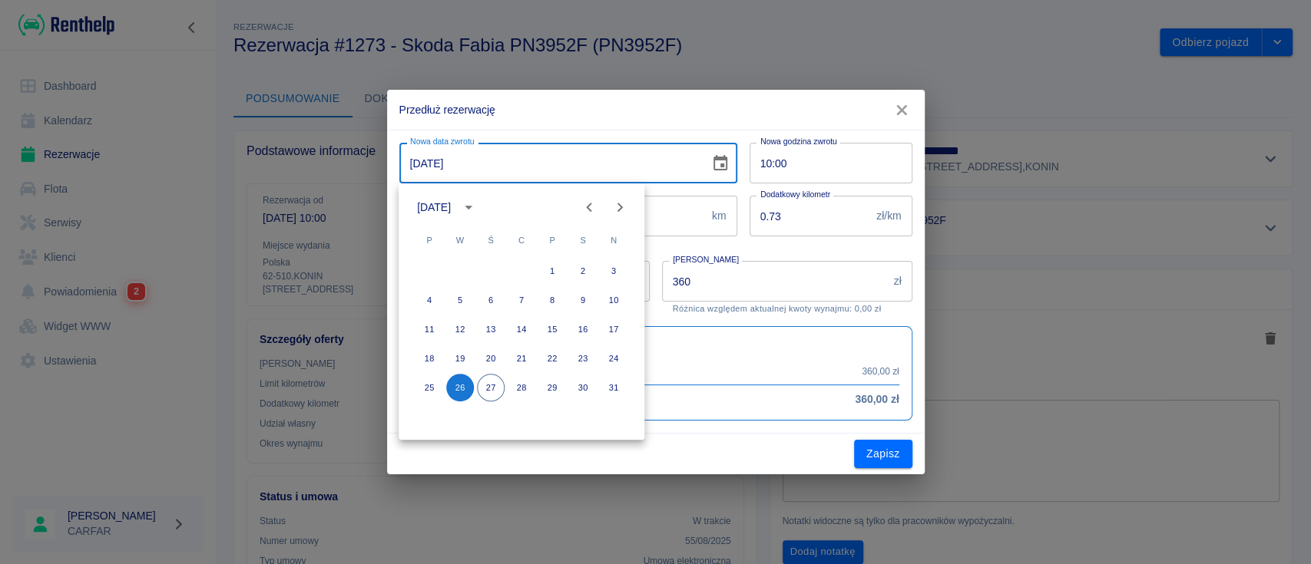
click at [623, 209] on icon "Next month" at bounding box center [619, 207] width 18 height 18
click at [427, 273] on button "1" at bounding box center [429, 271] width 28 height 28
type input "[DATE]"
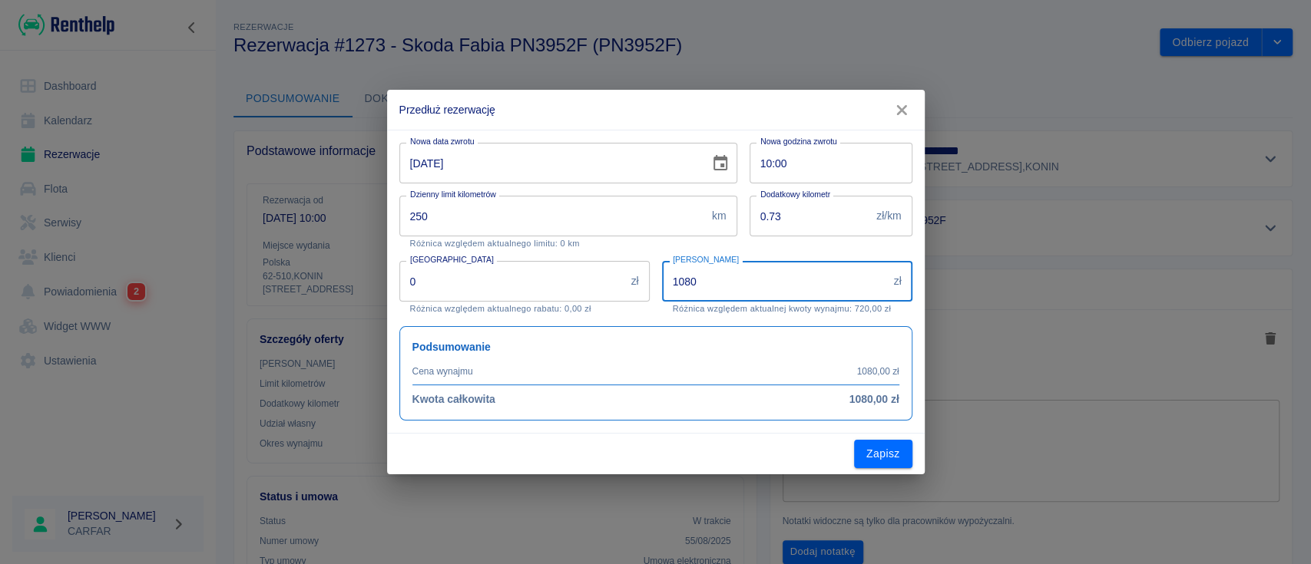
drag, startPoint x: 725, startPoint y: 282, endPoint x: 664, endPoint y: 286, distance: 60.8
click at [664, 286] on input "1080" at bounding box center [775, 281] width 226 height 41
type input "1160"
click at [663, 317] on div "Podsumowanie Cena wynajmu 1080,00 zł Kwota całkowita 1080,00 zł" at bounding box center [649, 367] width 525 height 107
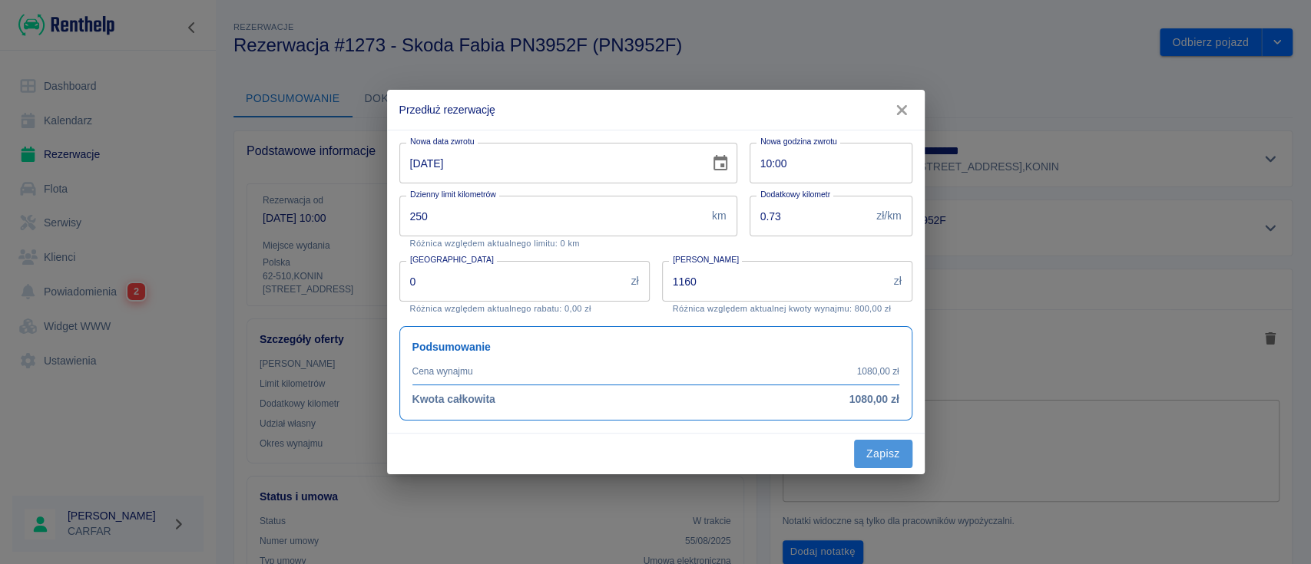
click at [896, 449] on button "Zapisz" at bounding box center [883, 454] width 58 height 28
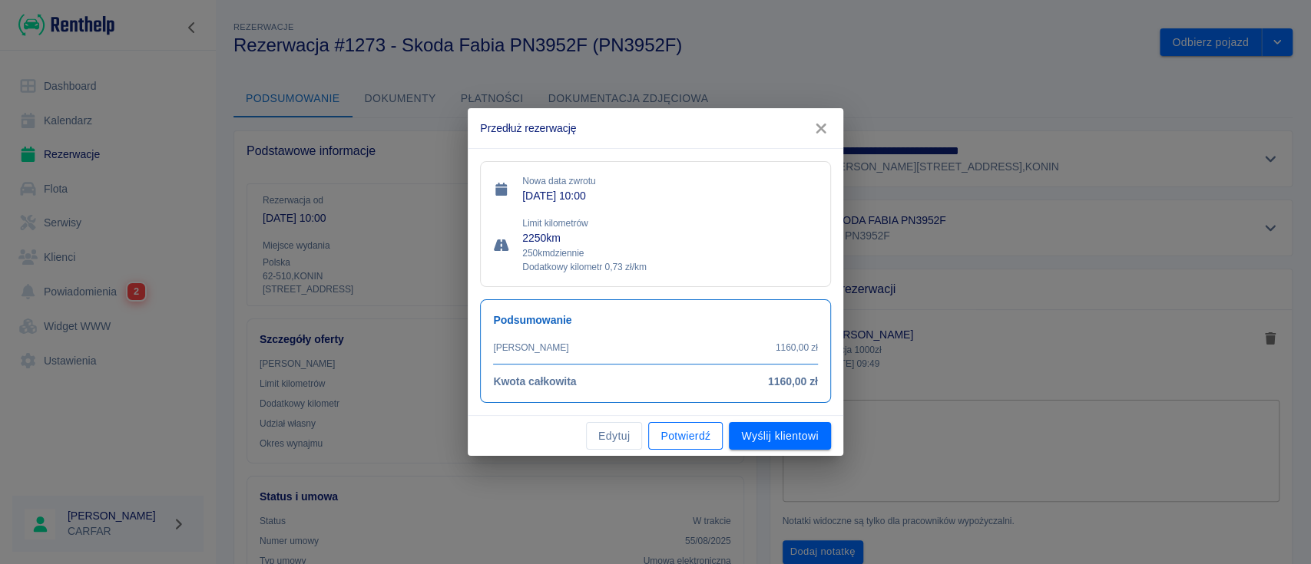
click at [703, 435] on button "Potwierdź" at bounding box center [685, 436] width 74 height 28
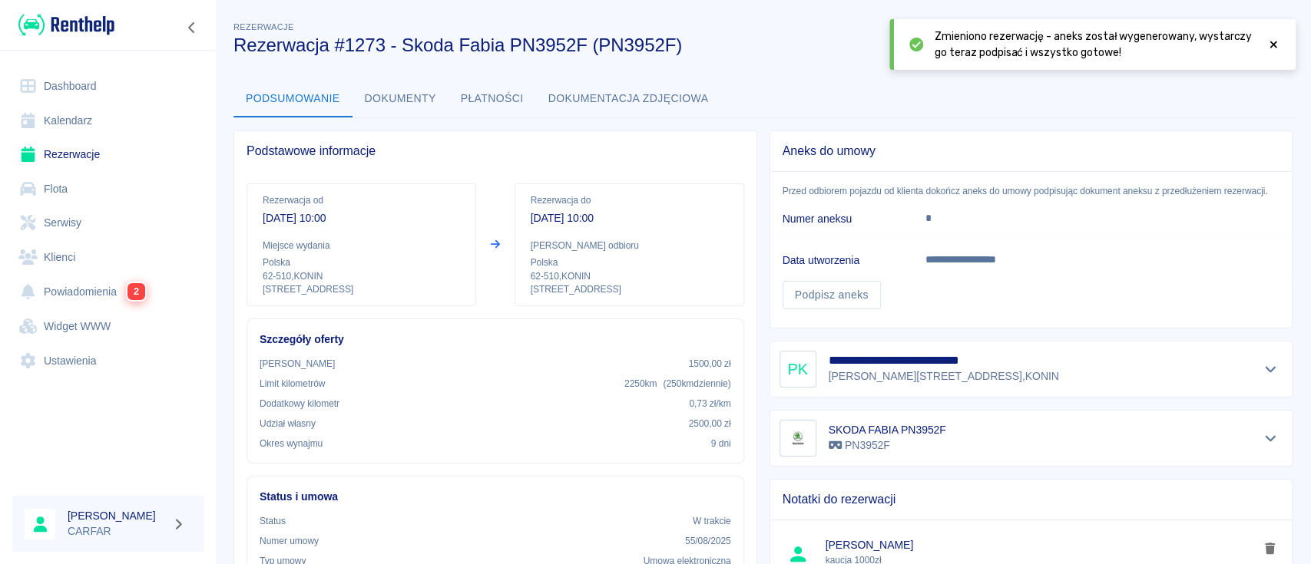
click at [1271, 46] on icon at bounding box center [1273, 44] width 7 height 7
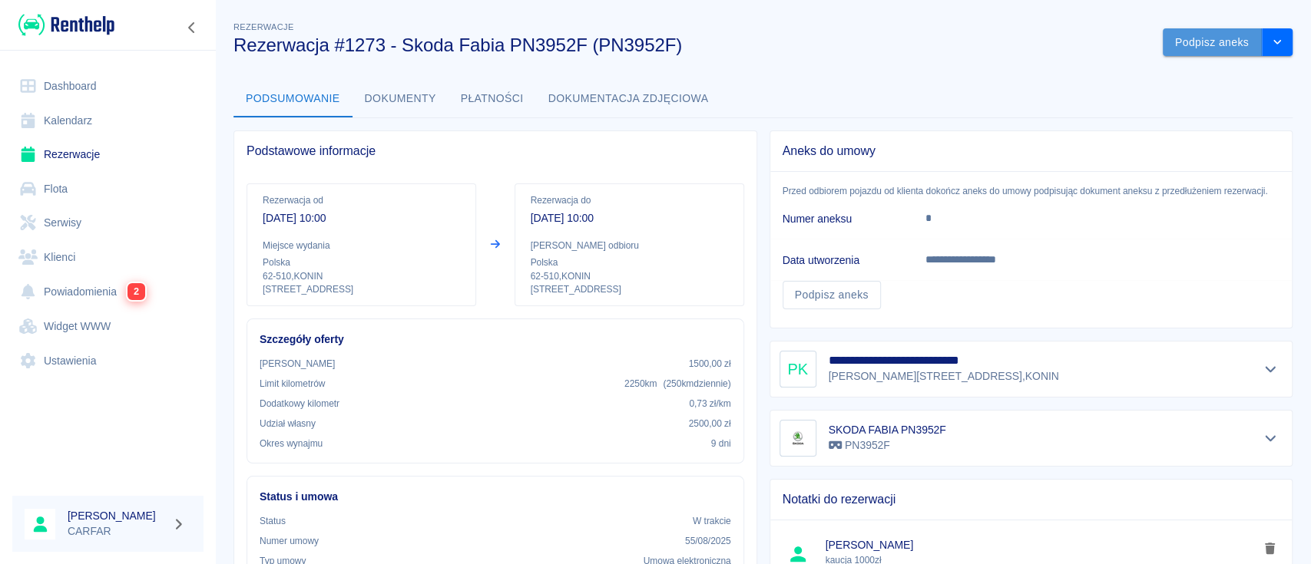
click at [1165, 42] on button "Podpisz aneks" at bounding box center [1211, 42] width 99 height 28
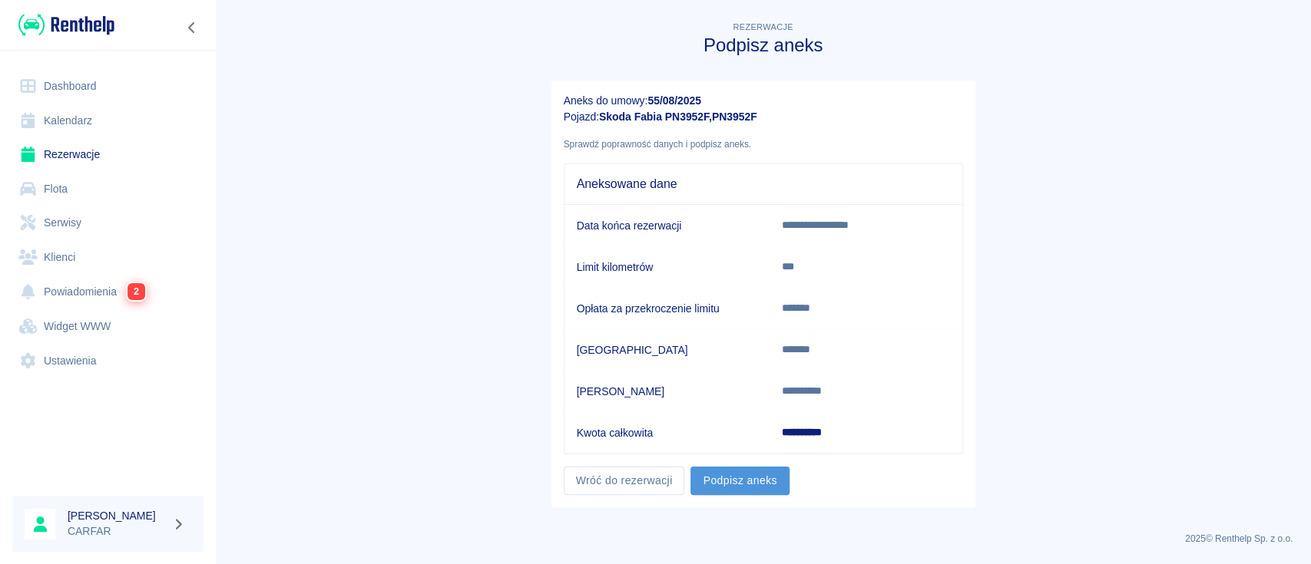
click at [786, 482] on button "Podpisz aneks" at bounding box center [739, 481] width 98 height 28
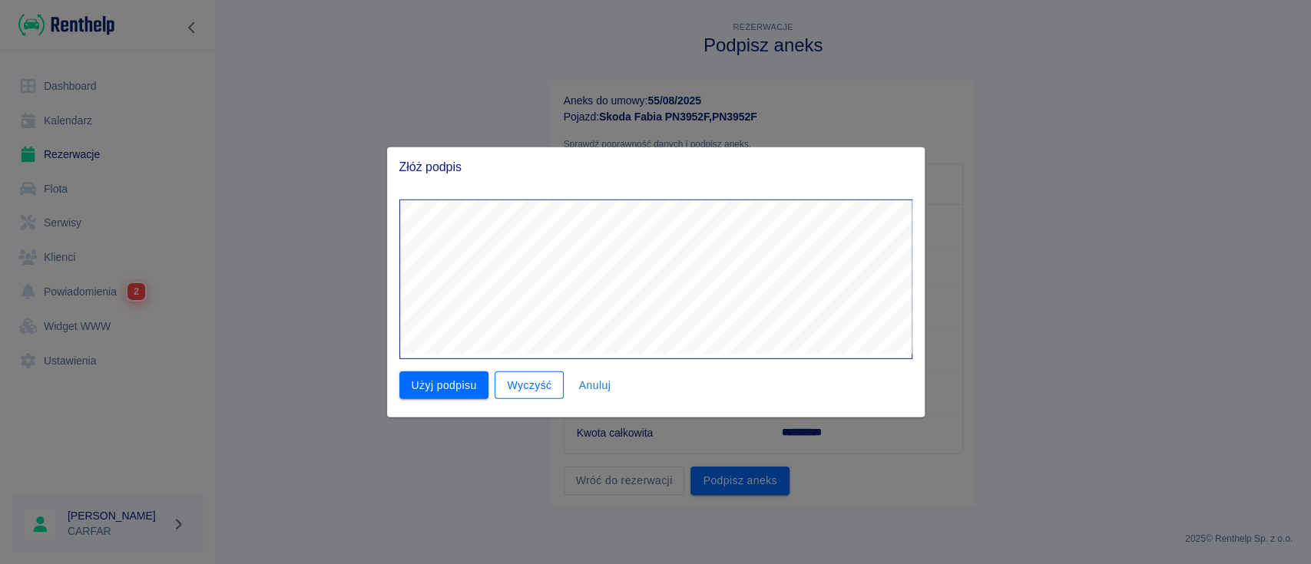
click at [527, 393] on button "Wyczyść" at bounding box center [528, 385] width 69 height 28
click at [460, 393] on button "Użyj podpisu" at bounding box center [444, 385] width 90 height 28
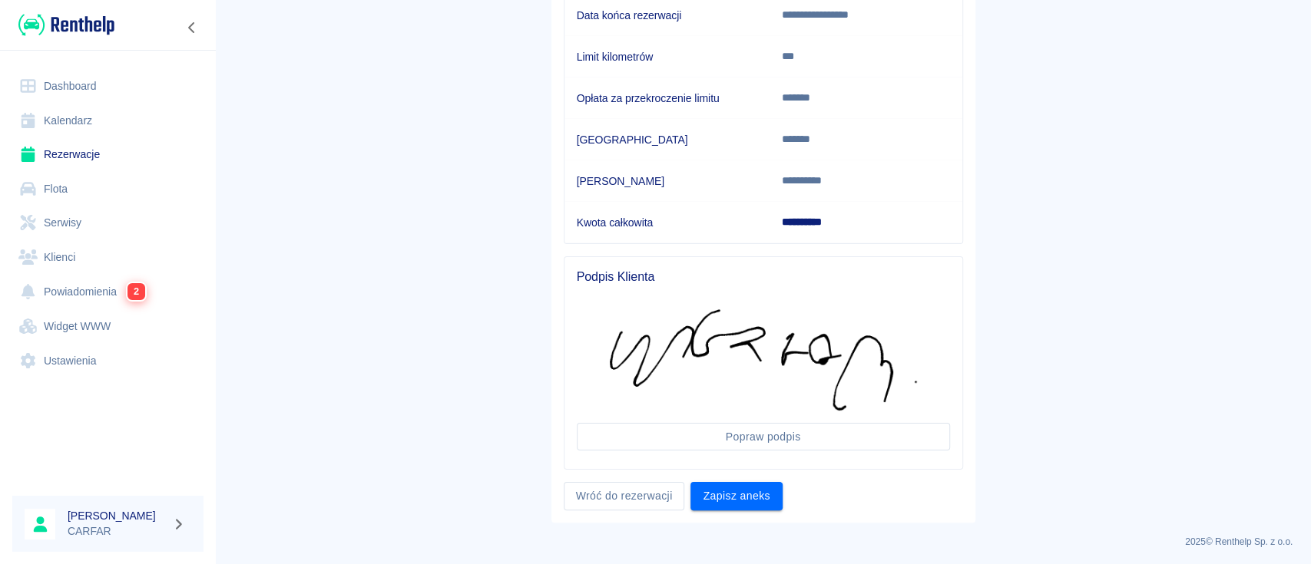
scroll to position [211, 0]
click at [725, 491] on button "Zapisz aneks" at bounding box center [735, 495] width 91 height 28
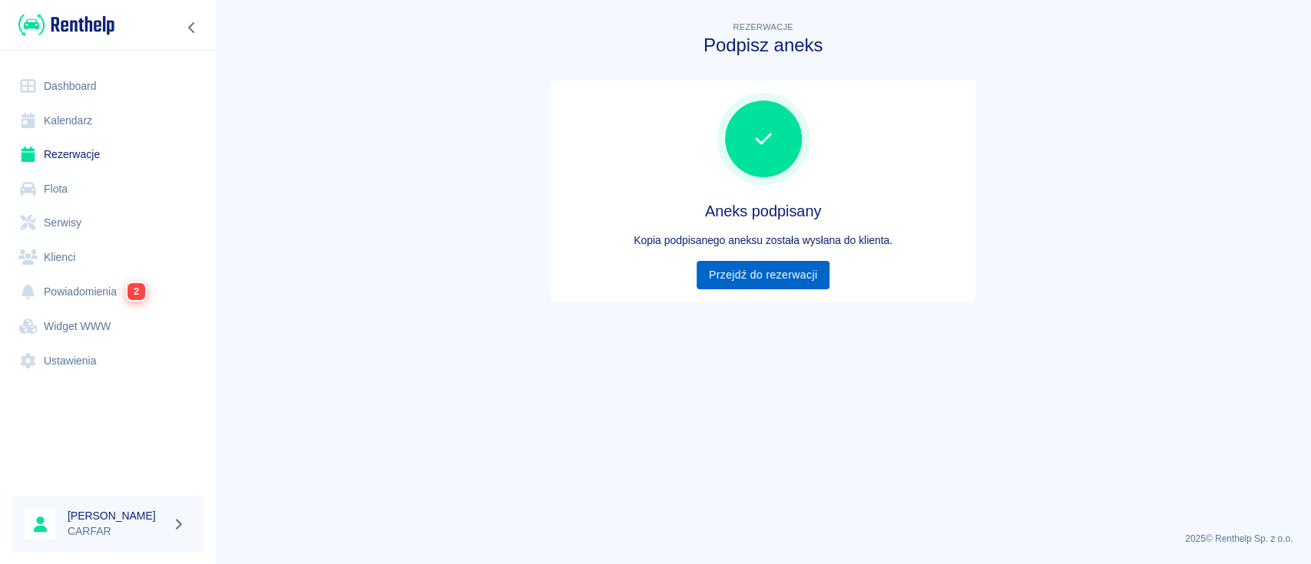
click at [729, 270] on link "Przejdź do rezerwacji" at bounding box center [762, 275] width 133 height 28
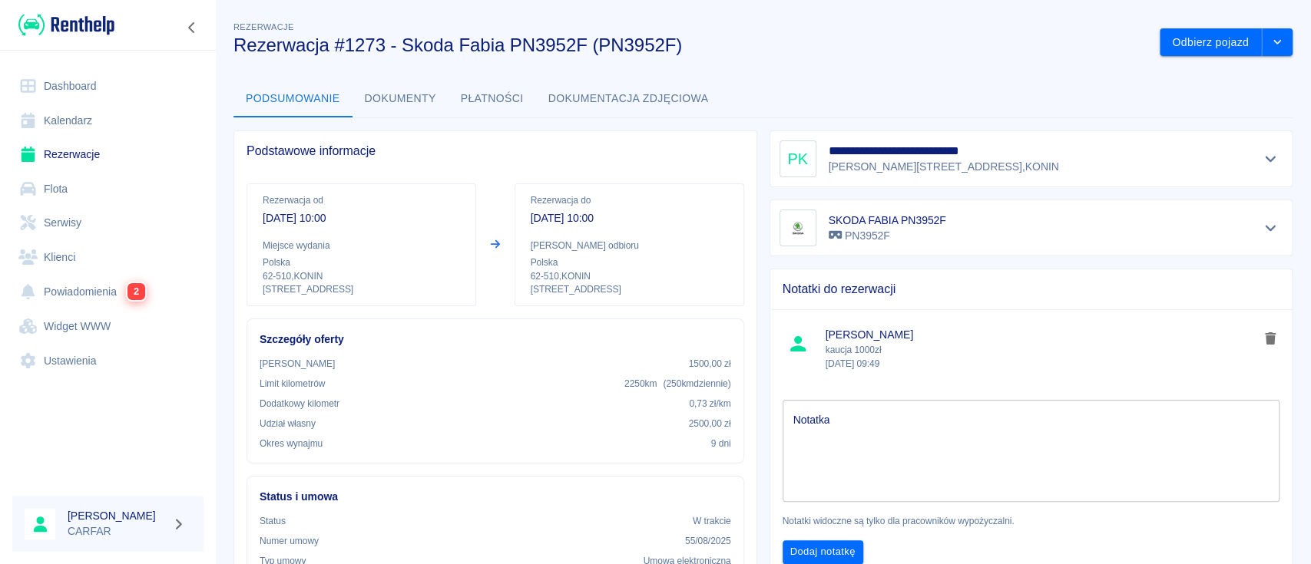
click at [68, 84] on link "Dashboard" at bounding box center [107, 86] width 191 height 35
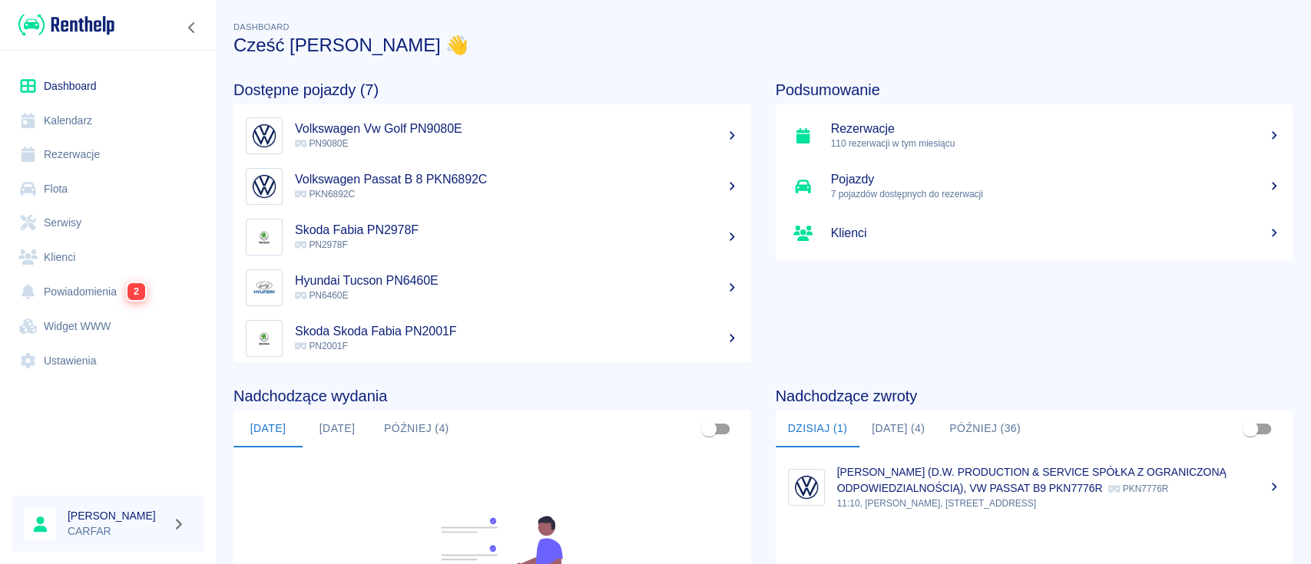
click at [995, 470] on p "[PERSON_NAME] (D.W. PRODUCTION & SERVICE SPÓŁKA Z OGRANICZONĄ ODPOWIEDZIALNOŚCI…" at bounding box center [1031, 480] width 389 height 28
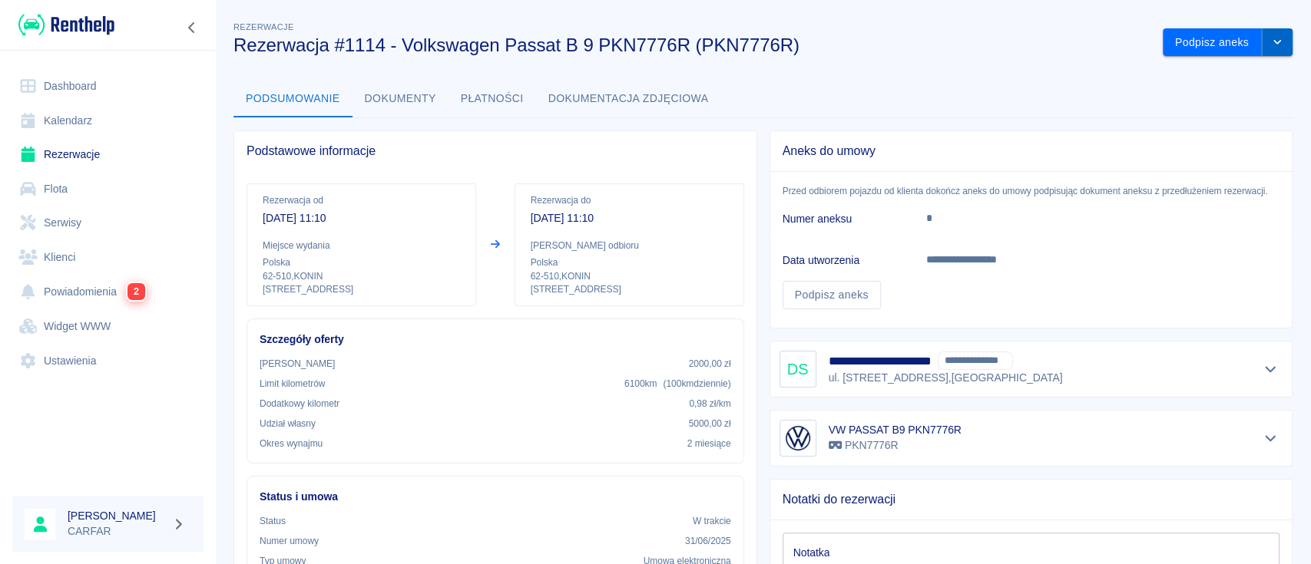
click at [1271, 41] on icon "drop-down" at bounding box center [1277, 42] width 12 height 10
click at [1241, 71] on li "Przedłuż rezerwację" at bounding box center [1211, 74] width 121 height 25
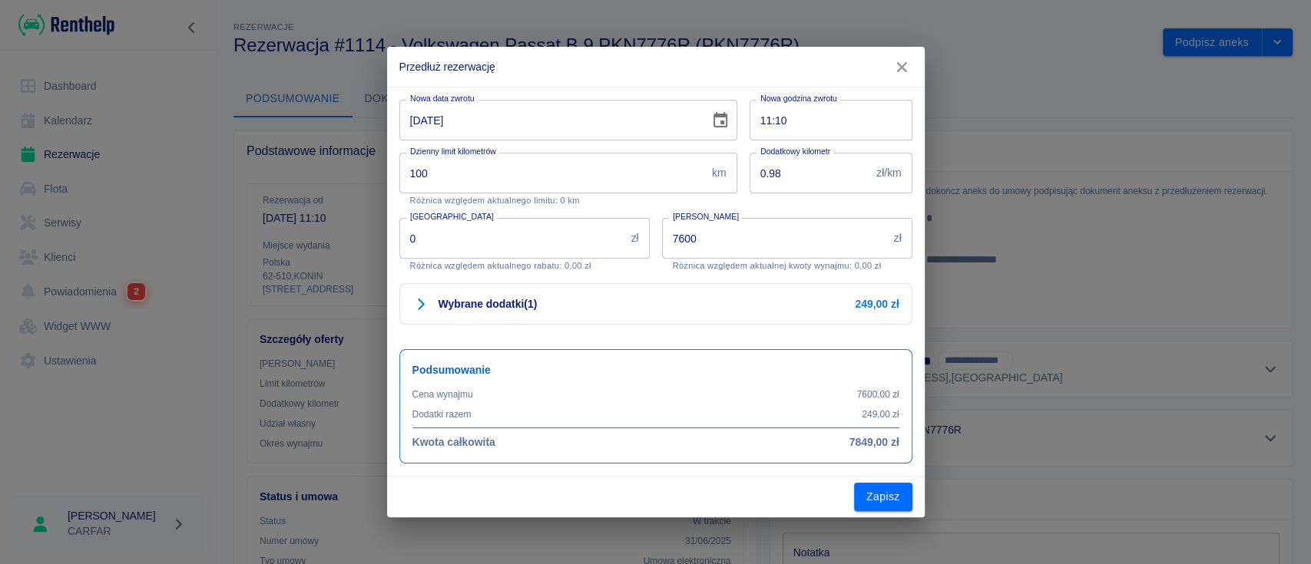
click at [715, 121] on icon "Choose date, selected date is 27 sie 2025" at bounding box center [720, 120] width 18 height 18
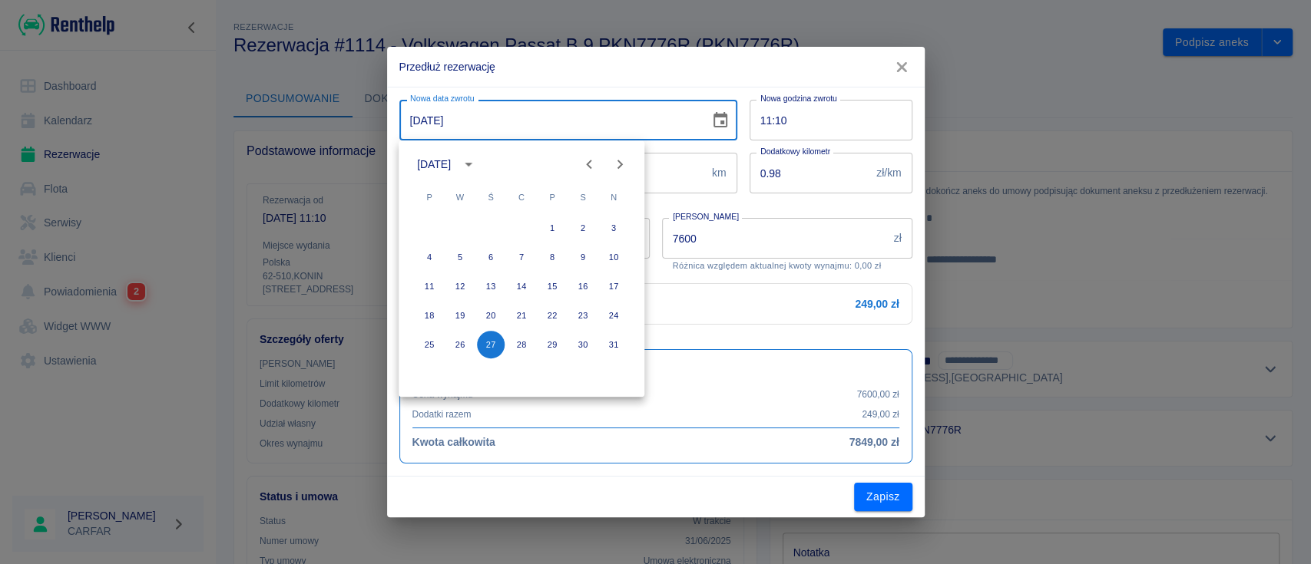
click at [625, 167] on icon "Next month" at bounding box center [619, 164] width 18 height 18
click at [590, 314] on button "27" at bounding box center [583, 316] width 28 height 28
type input "[DATE]"
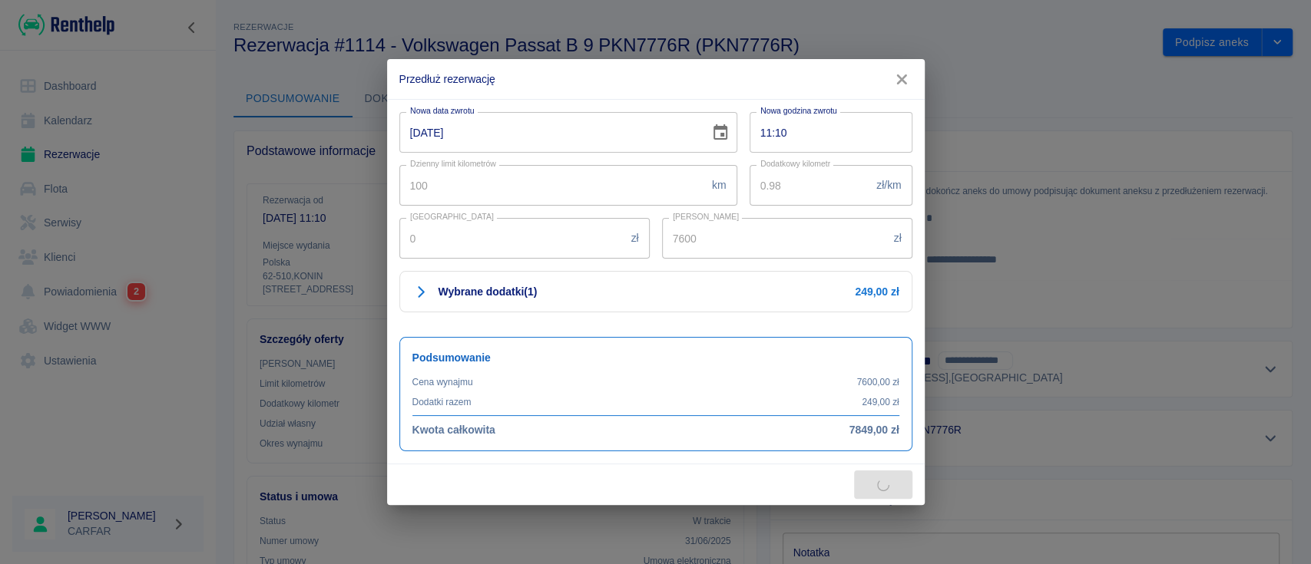
type input "11400"
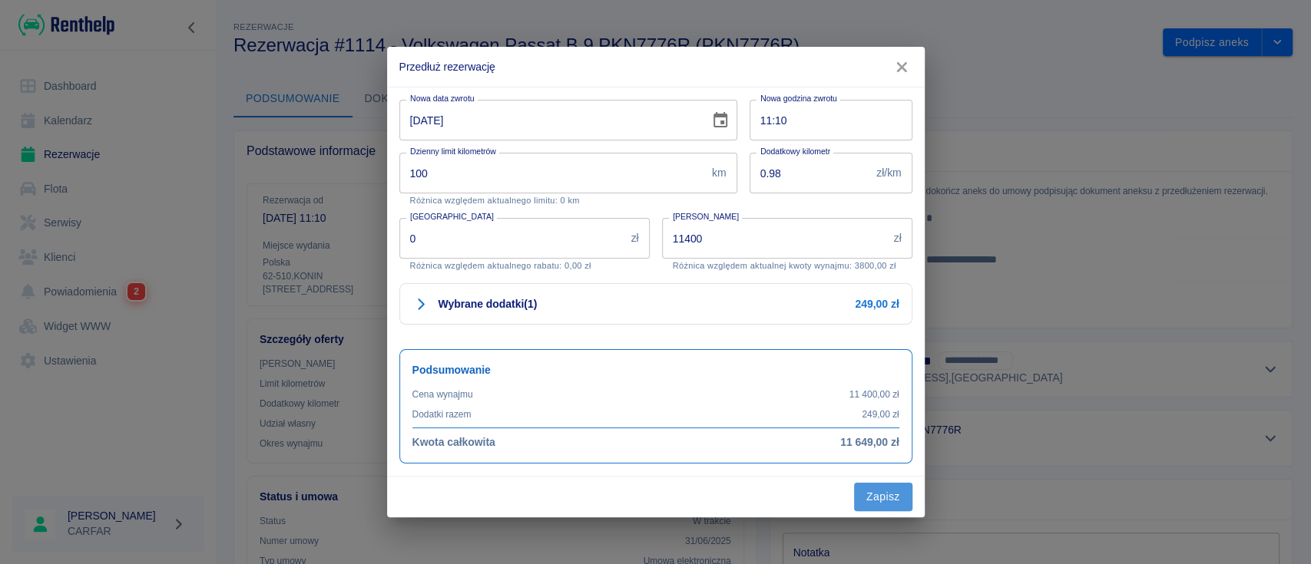
click at [880, 495] on button "Zapisz" at bounding box center [883, 497] width 58 height 28
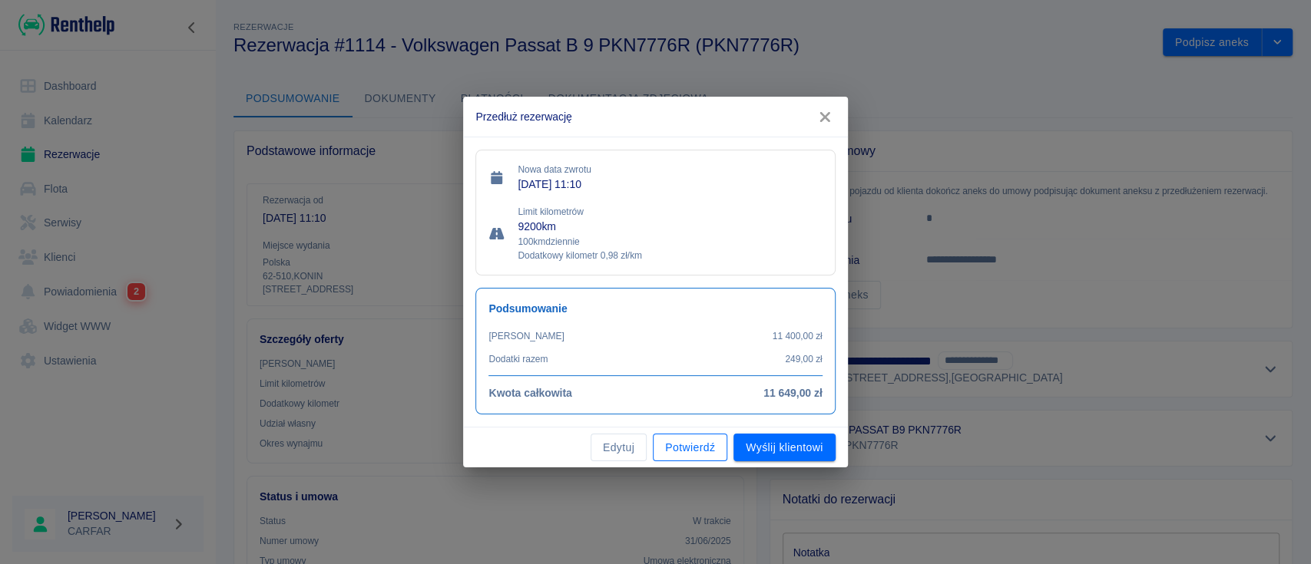
click at [710, 448] on button "Potwierdź" at bounding box center [690, 448] width 74 height 28
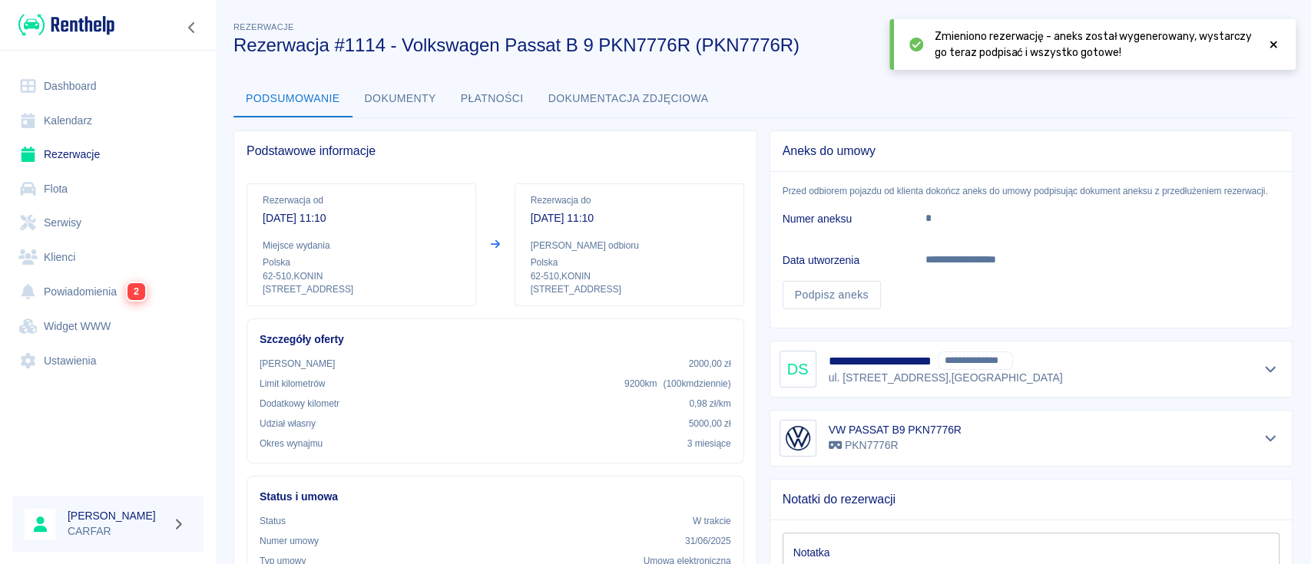
click at [1258, 359] on div at bounding box center [1270, 369] width 25 height 21
click at [1262, 373] on icon "Pokaż szczegóły" at bounding box center [1271, 369] width 18 height 14
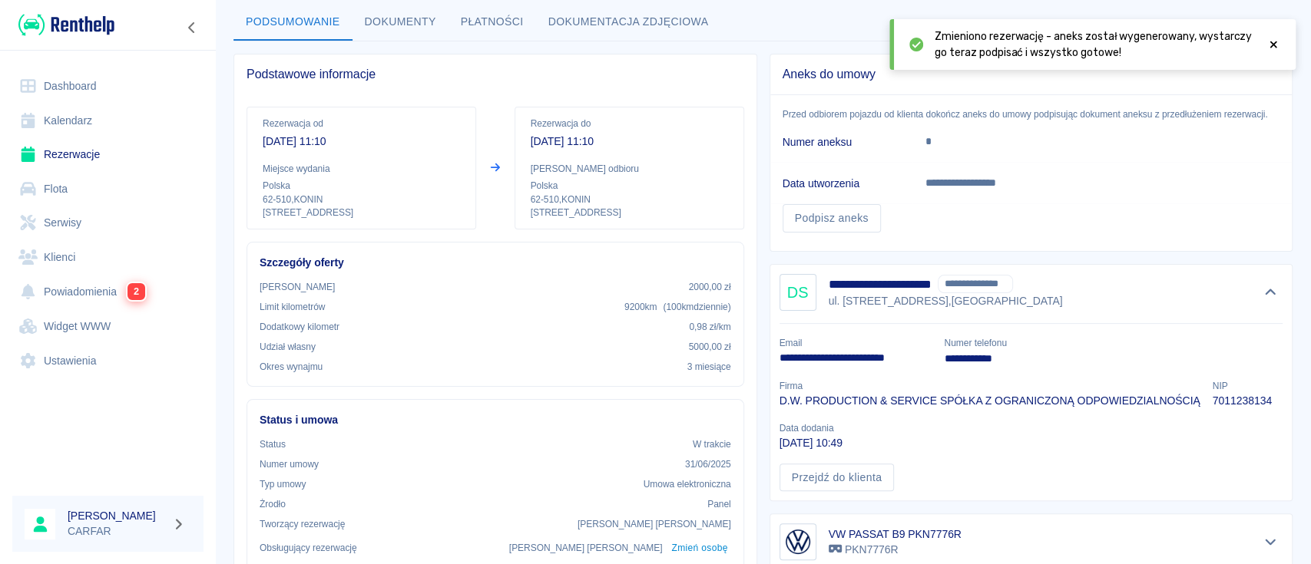
scroll to position [102, 0]
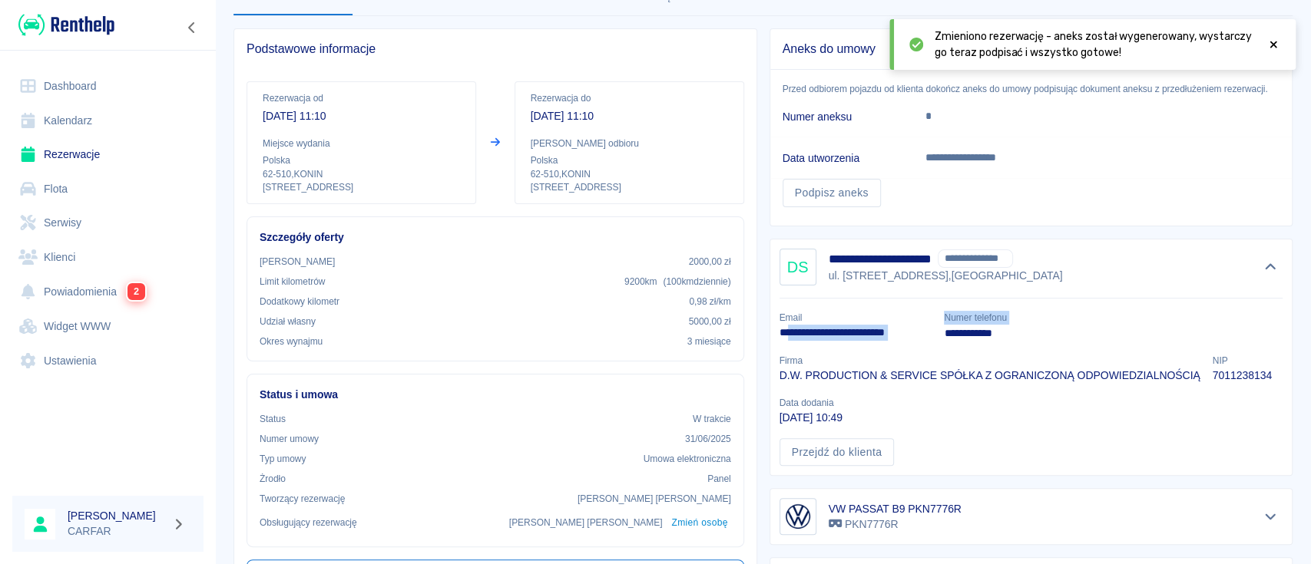
drag, startPoint x: 927, startPoint y: 330, endPoint x: 782, endPoint y: 332, distance: 145.1
click at [782, 332] on div "**********" at bounding box center [1025, 383] width 516 height 168
click at [782, 332] on p "**********" at bounding box center [855, 333] width 153 height 16
drag, startPoint x: 772, startPoint y: 333, endPoint x: 922, endPoint y: 331, distance: 150.5
click at [922, 331] on p "**********" at bounding box center [855, 333] width 153 height 16
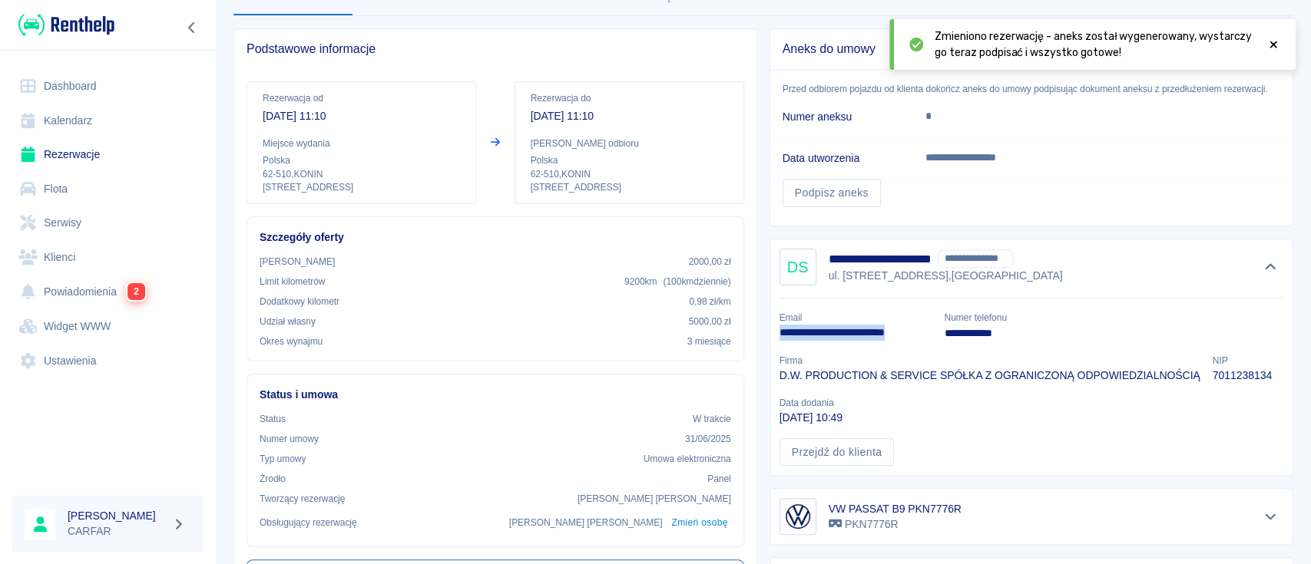
copy p "**********"
